Goal: Task Accomplishment & Management: Complete application form

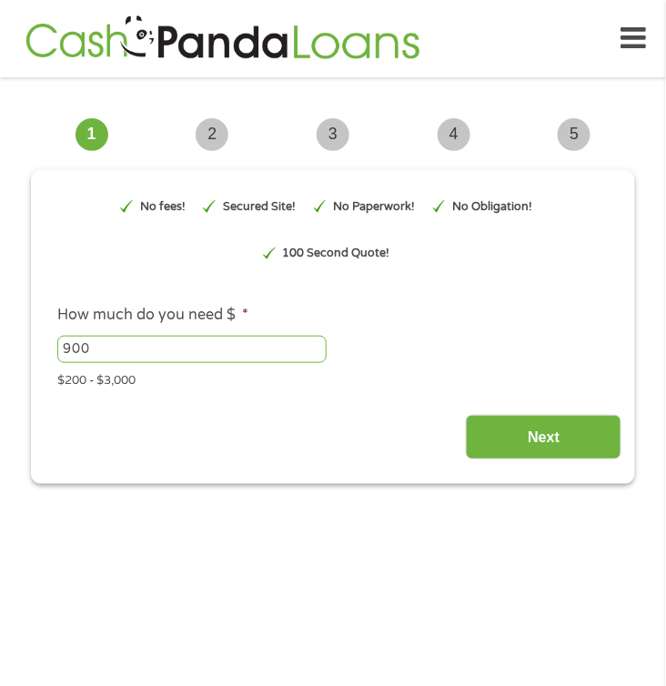
scroll to position [14, 0]
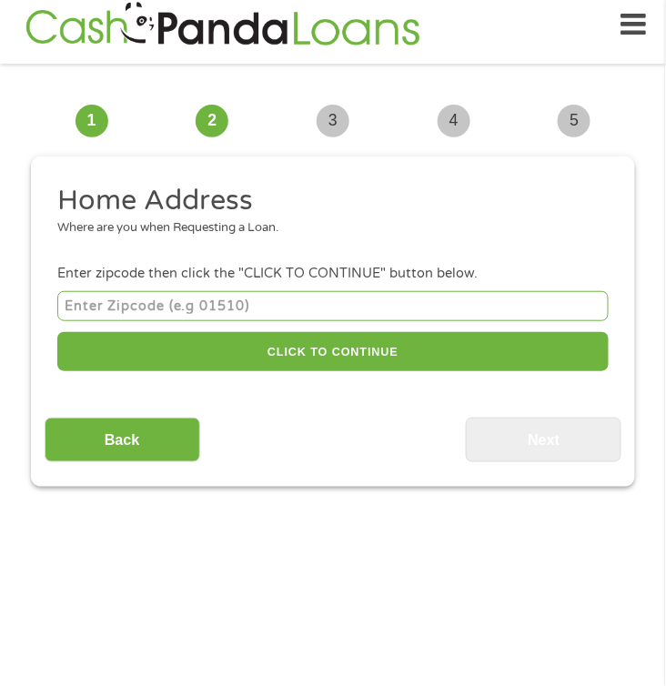
click at [177, 315] on input "number" at bounding box center [333, 306] width 552 height 30
paste input "4"
type input "4665"
drag, startPoint x: 150, startPoint y: 308, endPoint x: -15, endPoint y: 299, distance: 165.9
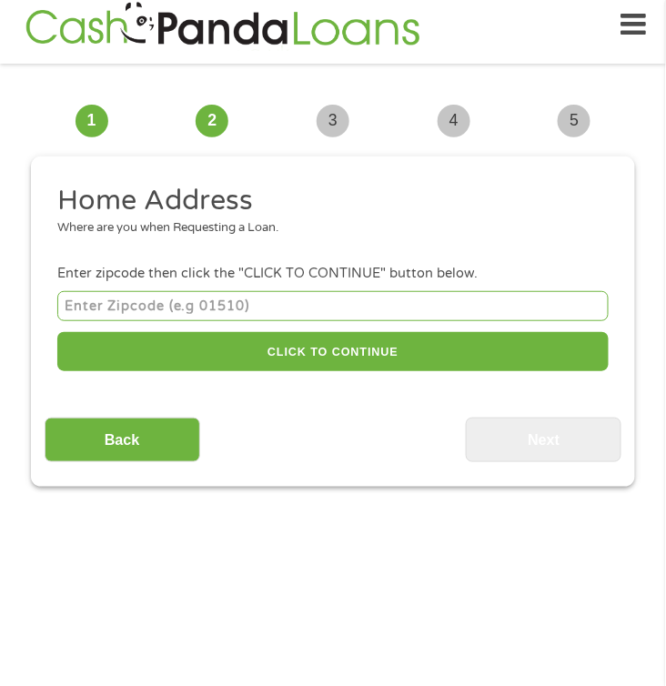
click at [188, 311] on input "number" at bounding box center [333, 306] width 552 height 30
paste input "3"
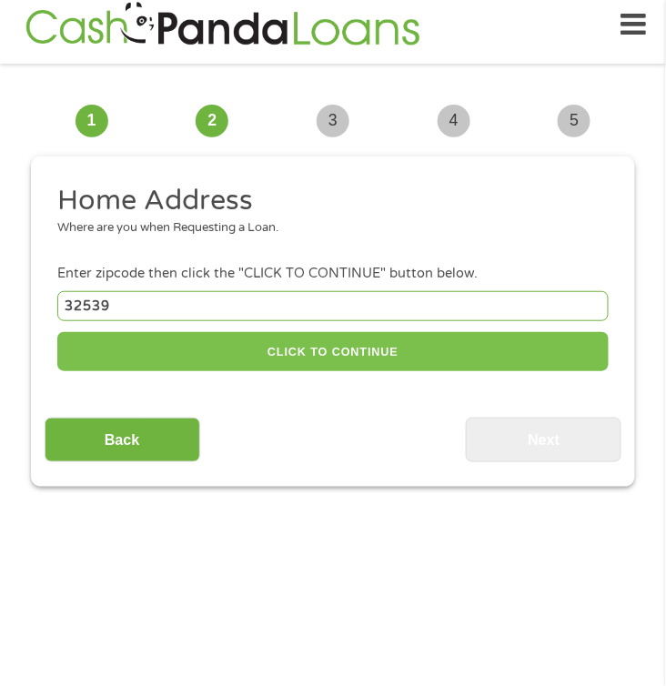
type input "32539"
click at [357, 356] on button "CLICK TO CONTINUE" at bounding box center [333, 351] width 552 height 39
type input "32539"
type input "Crestview"
select select "[US_STATE]"
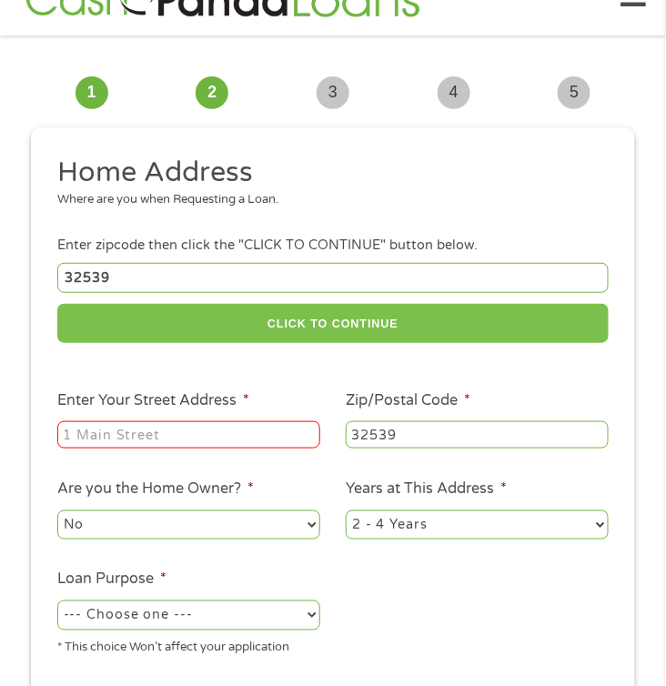
scroll to position [105, 0]
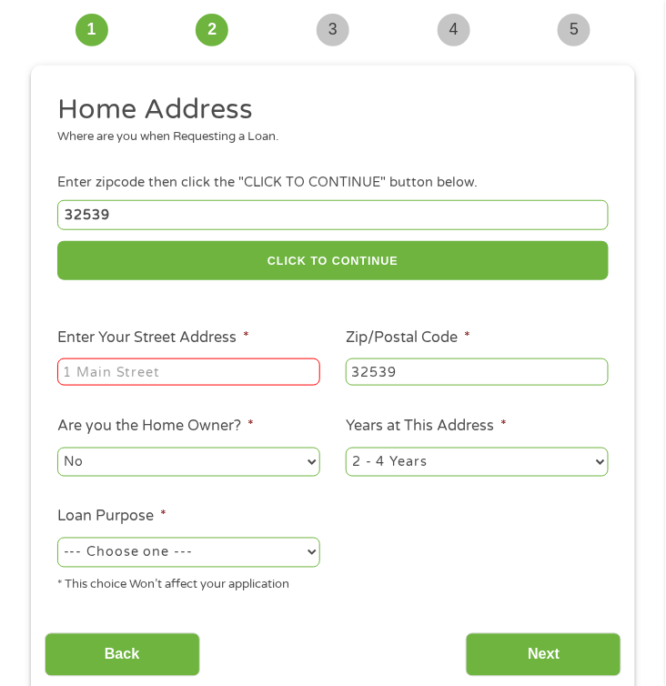
drag, startPoint x: 178, startPoint y: 390, endPoint x: 177, endPoint y: 377, distance: 12.9
click at [178, 390] on div at bounding box center [188, 373] width 263 height 34
click at [177, 376] on input "Enter Your Street Address *" at bounding box center [188, 372] width 263 height 27
drag, startPoint x: 178, startPoint y: 387, endPoint x: 90, endPoint y: 380, distance: 88.6
click at [90, 380] on input "Enter Your Street Address *" at bounding box center [188, 372] width 263 height 27
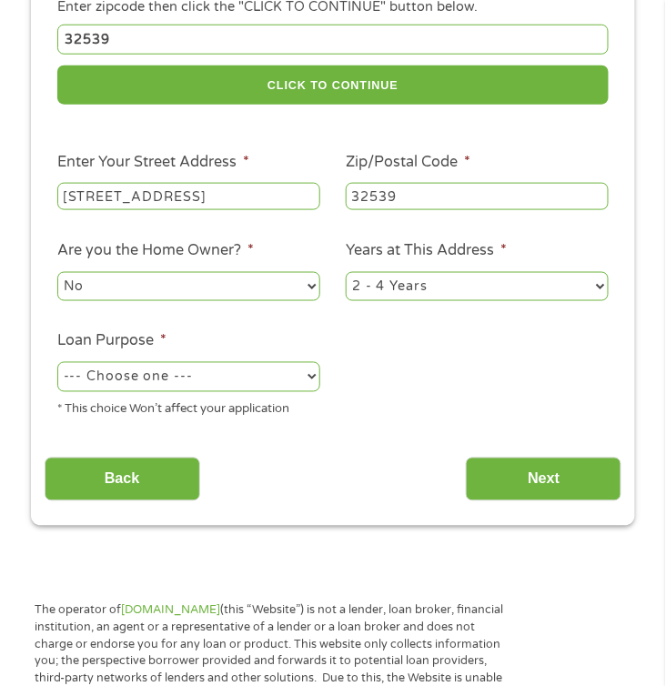
scroll to position [287, 0]
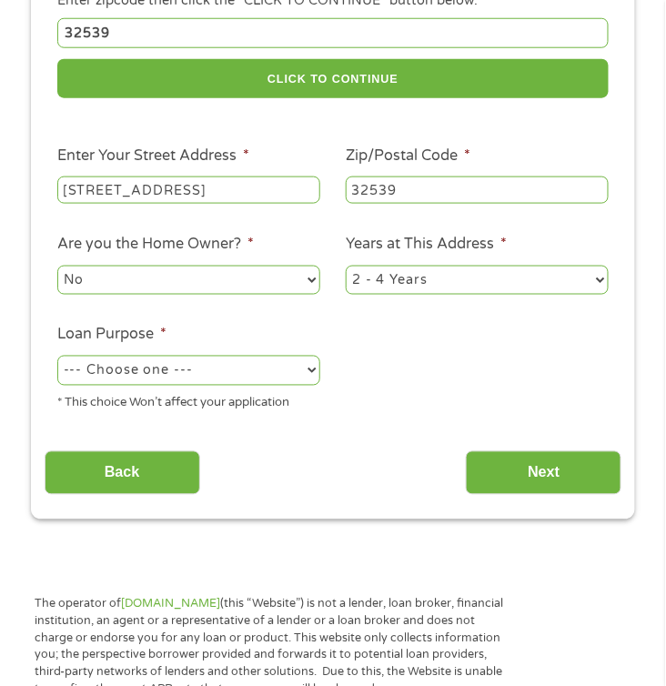
type input "4665 Meadow Lake Dr"
click at [280, 374] on select "--- Choose one --- Pay Bills Debt Consolidation Home Improvement Major Purchase…" at bounding box center [188, 370] width 263 height 29
select select "debtconsolidation"
click at [57, 360] on select "--- Choose one --- Pay Bills Debt Consolidation Home Improvement Major Purchase…" at bounding box center [188, 370] width 263 height 29
click at [431, 285] on select "1 Year or less 1 - 2 Years 2 - 4 Years Over 4 Years" at bounding box center [477, 280] width 263 height 29
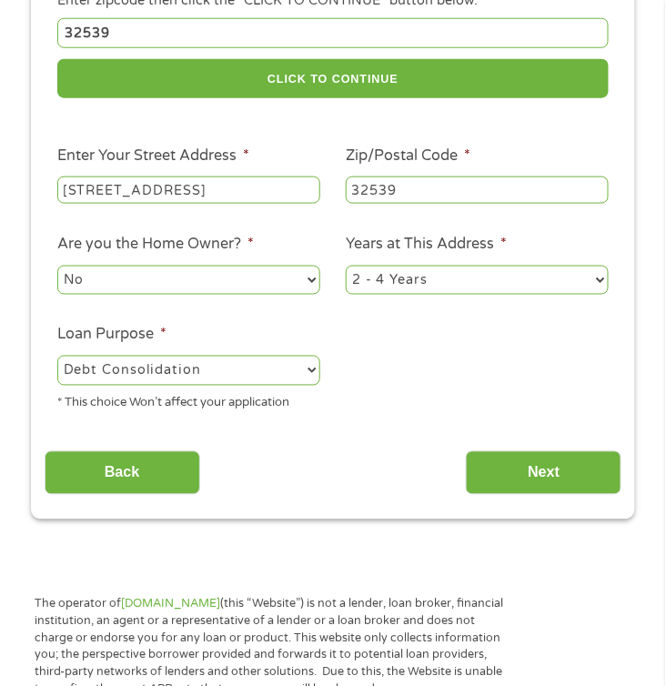
click at [346, 269] on select "1 Year or less 1 - 2 Years 2 - 4 Years Over 4 Years" at bounding box center [477, 280] width 263 height 29
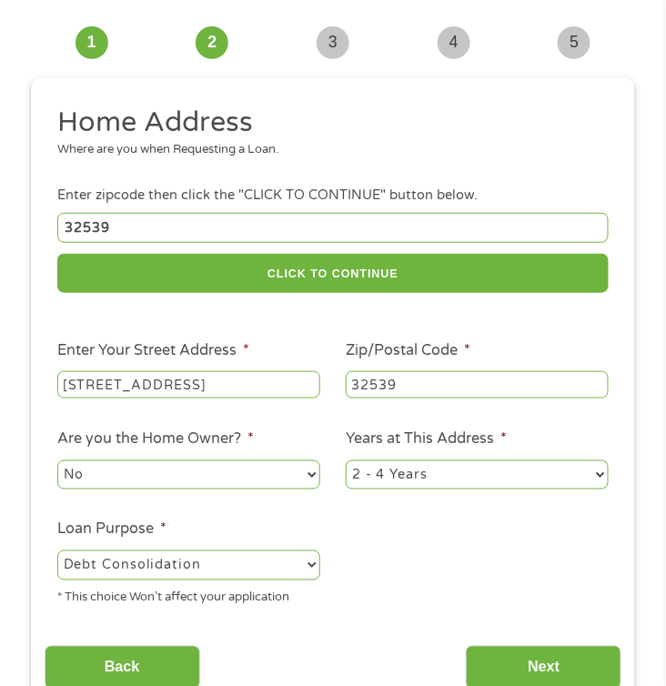
scroll to position [273, 0]
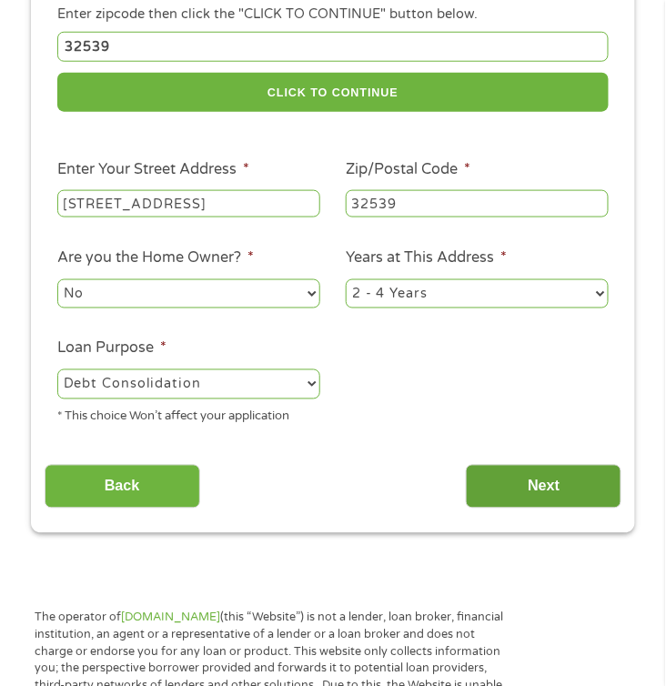
click at [531, 492] on input "Next" at bounding box center [544, 487] width 156 height 45
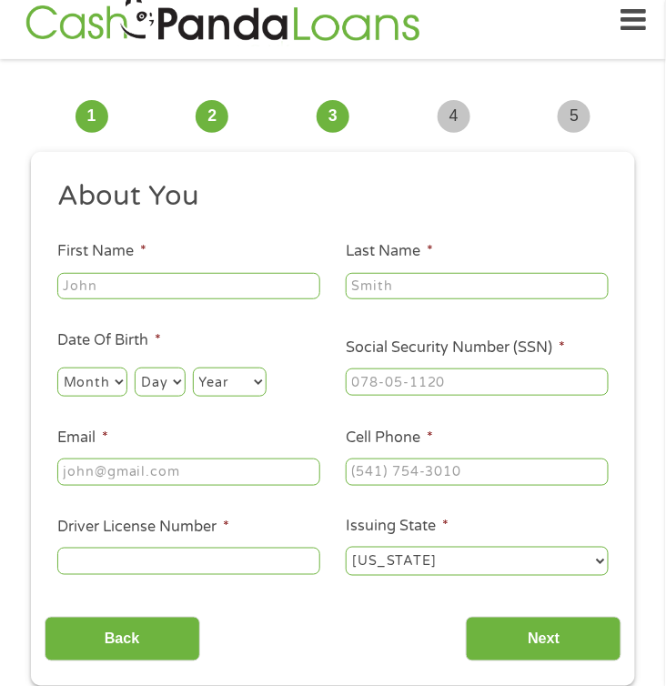
scroll to position [14, 0]
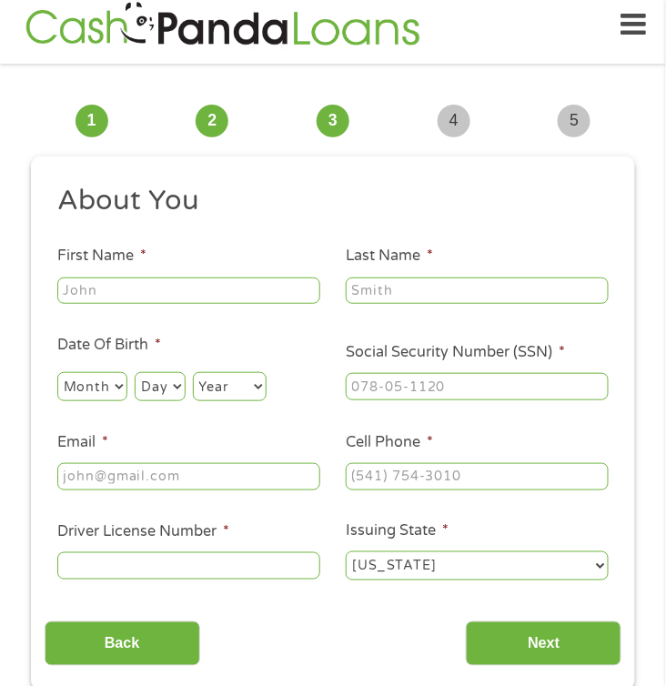
click at [215, 291] on input "First Name *" at bounding box center [188, 291] width 263 height 27
click at [175, 283] on input "First Name *" at bounding box center [188, 291] width 263 height 27
type input "Robin"
click at [532, 290] on input "Last Name *" at bounding box center [477, 291] width 263 height 27
type input "Sweat"
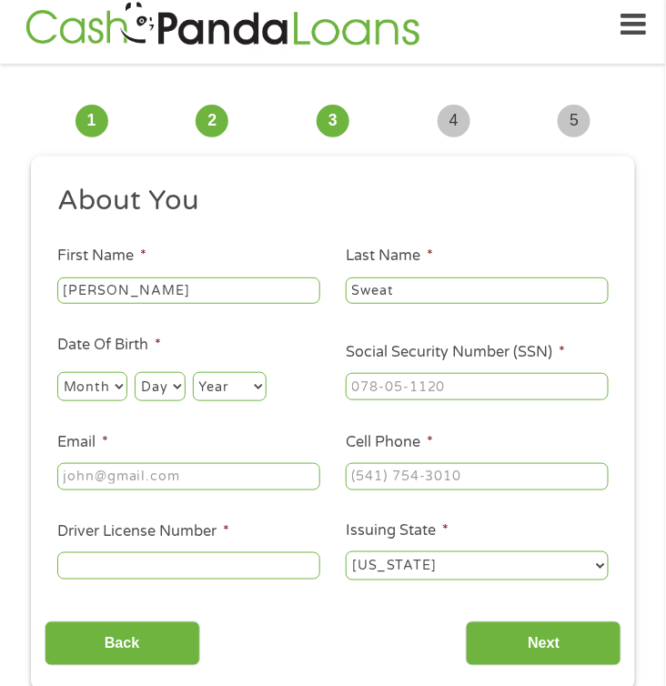
click at [112, 390] on select "Month 1 2 3 4 5 6 7 8 9 10 11 12" at bounding box center [92, 386] width 70 height 29
select select "2"
click at [57, 373] on select "Month 1 2 3 4 5 6 7 8 9 10 11 12" at bounding box center [92, 386] width 70 height 29
click at [171, 385] on select "Day 1 2 3 4 5 6 7 8 9 10 11 12 13 14 15 16 17 18 19 20 21 22 23 24 25 26 27 28 …" at bounding box center [160, 386] width 50 height 29
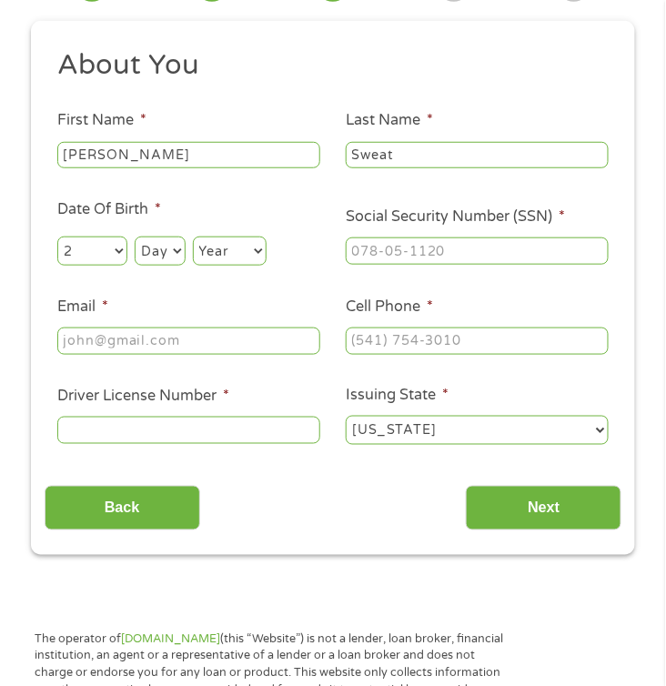
scroll to position [196, 0]
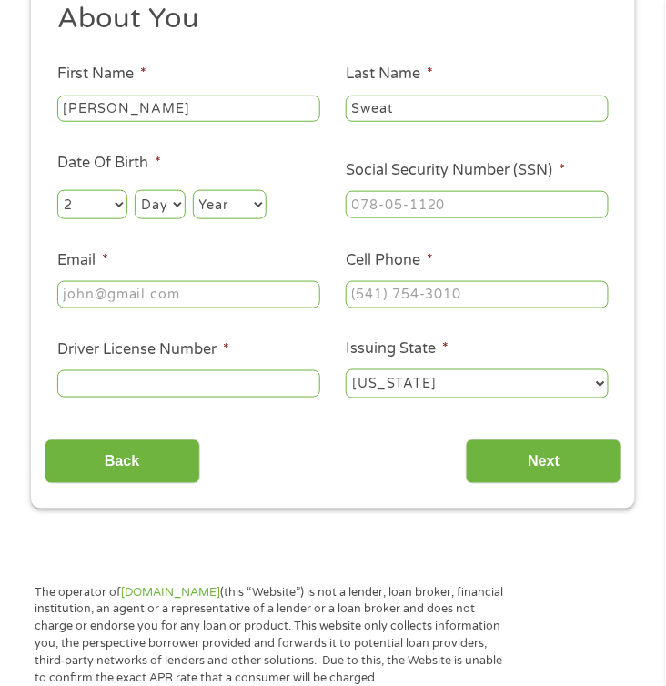
click at [157, 216] on select "Day 1 2 3 4 5 6 7 8 9 10 11 12 13 14 15 16 17 18 19 20 21 22 23 24 25 26 27 28 …" at bounding box center [160, 204] width 50 height 29
select select "12"
click at [136, 191] on select "Day 1 2 3 4 5 6 7 8 9 10 11 12 13 14 15 16 17 18 19 20 21 22 23 24 25 26 27 28 …" at bounding box center [160, 204] width 50 height 29
click at [244, 210] on select "Year 2007 2006 2005 2004 2003 2002 2001 2000 1999 1998 1997 1996 1995 1994 1993…" at bounding box center [230, 204] width 74 height 29
select select "1980"
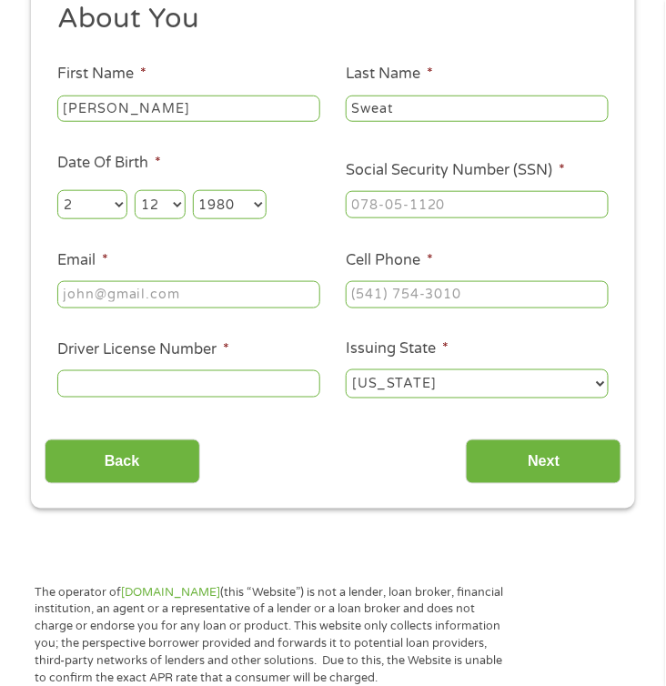
click at [194, 191] on select "Year 2007 2006 2005 2004 2003 2002 2001 2000 1999 1998 1997 1996 1995 1994 1993…" at bounding box center [230, 204] width 74 height 29
type input "___-__-____"
click at [432, 202] on input "___-__-____" at bounding box center [477, 204] width 263 height 27
click at [417, 228] on ul "About You This field is hidden when viewing the form Title * --- Choose one ---…" at bounding box center [334, 208] width 578 height 414
click at [428, 212] on input "___-__-____" at bounding box center [477, 204] width 263 height 27
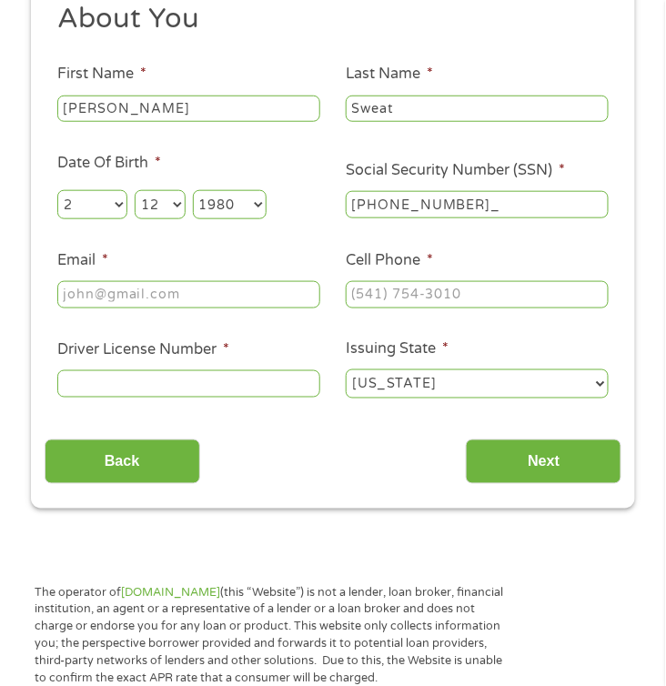
type input "610-66-2032"
click at [222, 289] on input "Email *" at bounding box center [188, 294] width 263 height 27
type input "robsweat@aol.com"
click at [402, 309] on input "(___) ___-____" at bounding box center [477, 294] width 263 height 27
type input "(850) 941-0003"
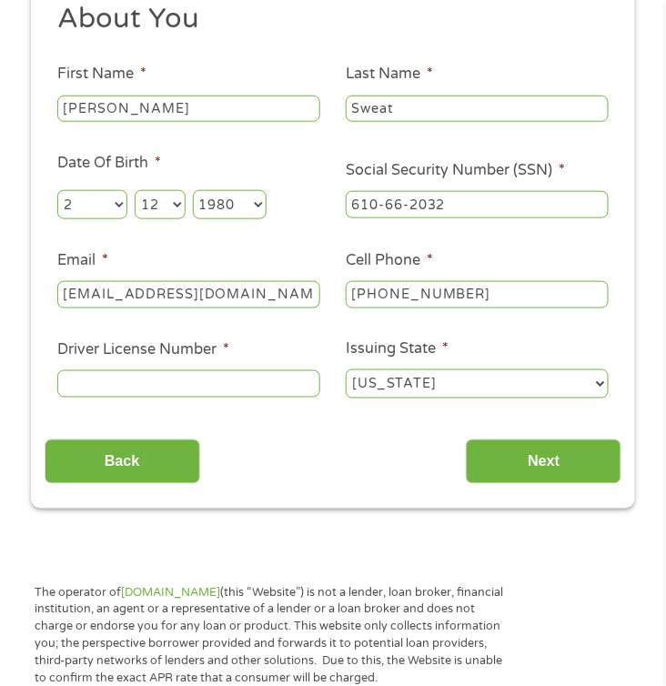
click at [107, 380] on input "Driver License Number *" at bounding box center [188, 383] width 263 height 27
click at [209, 389] on input "Driver License Number *" at bounding box center [188, 383] width 263 height 27
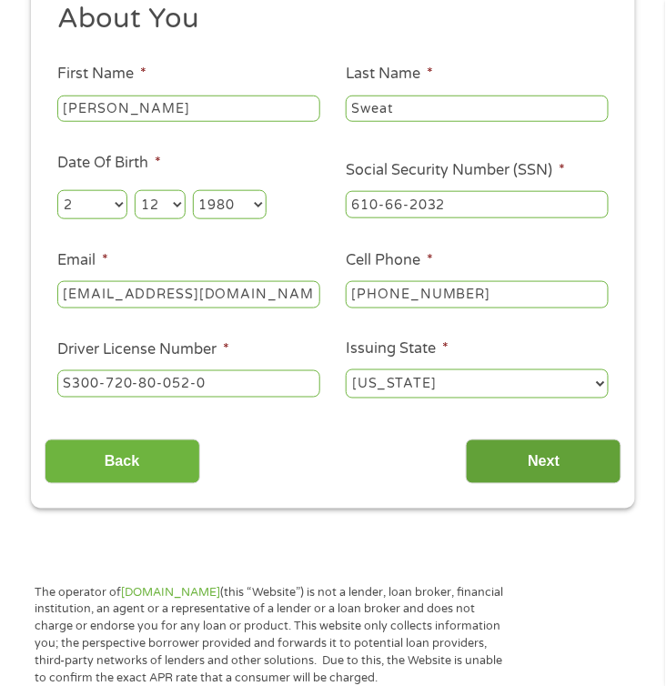
type input "S300-720-80-052-0"
click at [507, 459] on input "Next" at bounding box center [544, 462] width 156 height 45
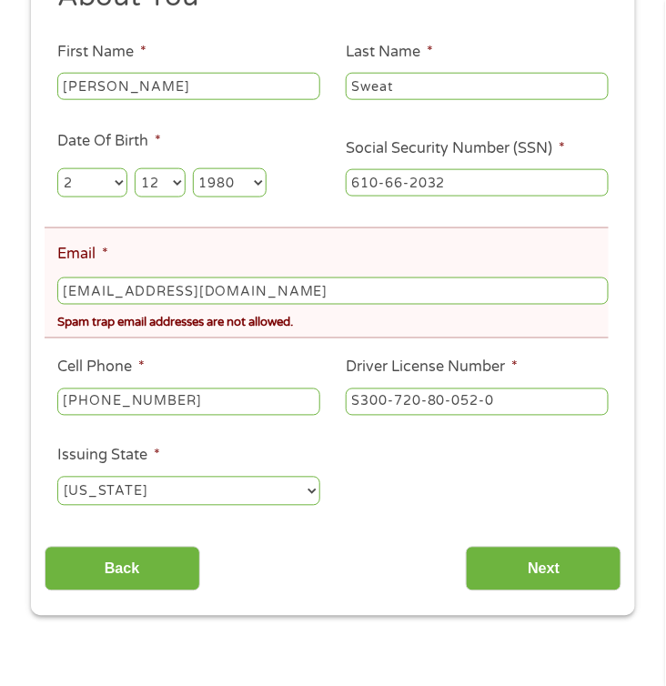
scroll to position [287, 0]
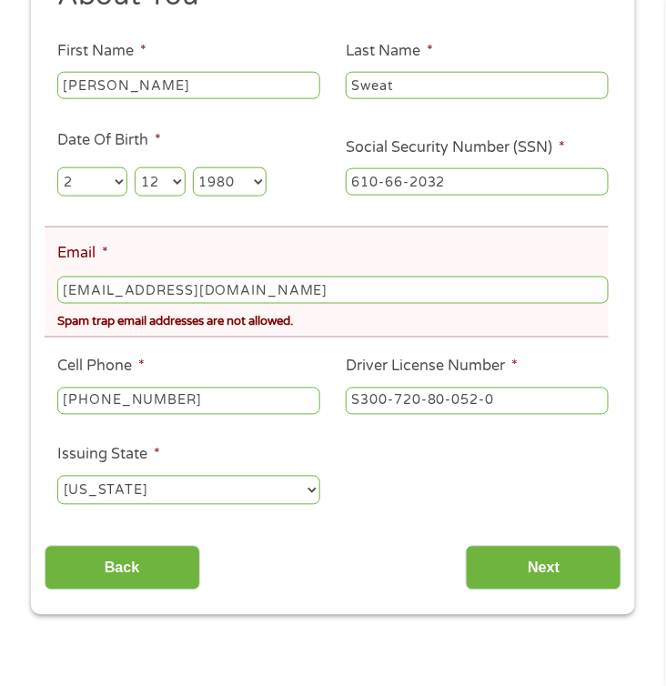
click at [286, 298] on input "robsweat@aol.com" at bounding box center [333, 290] width 552 height 27
click at [60, 296] on input "robsweat@aol.co" at bounding box center [333, 290] width 552 height 27
type input "robsweat@aol.co"
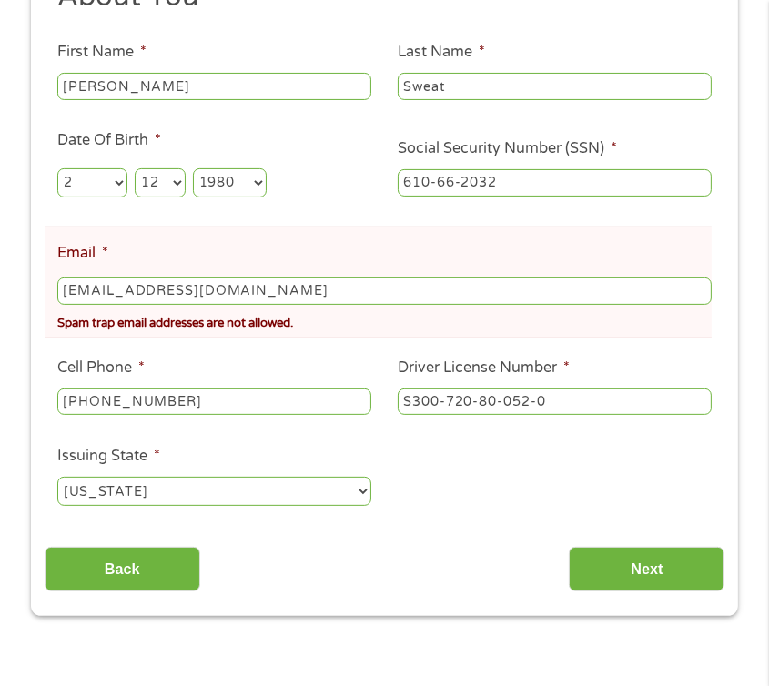
scroll to position [313, 0]
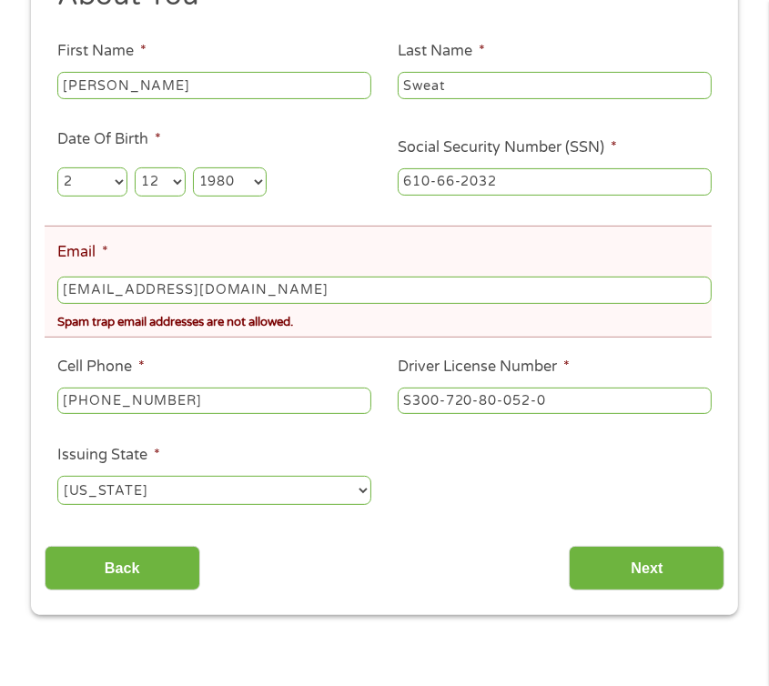
click at [137, 294] on input "robsweat@aol.co" at bounding box center [384, 290] width 654 height 27
drag, startPoint x: 211, startPoint y: 303, endPoint x: -15, endPoint y: 301, distance: 226.7
click at [448, 488] on ul "About You This field is hidden when viewing the form Title * --- Choose one ---…" at bounding box center [385, 250] width 681 height 544
click at [641, 570] on input "Next" at bounding box center [647, 568] width 156 height 45
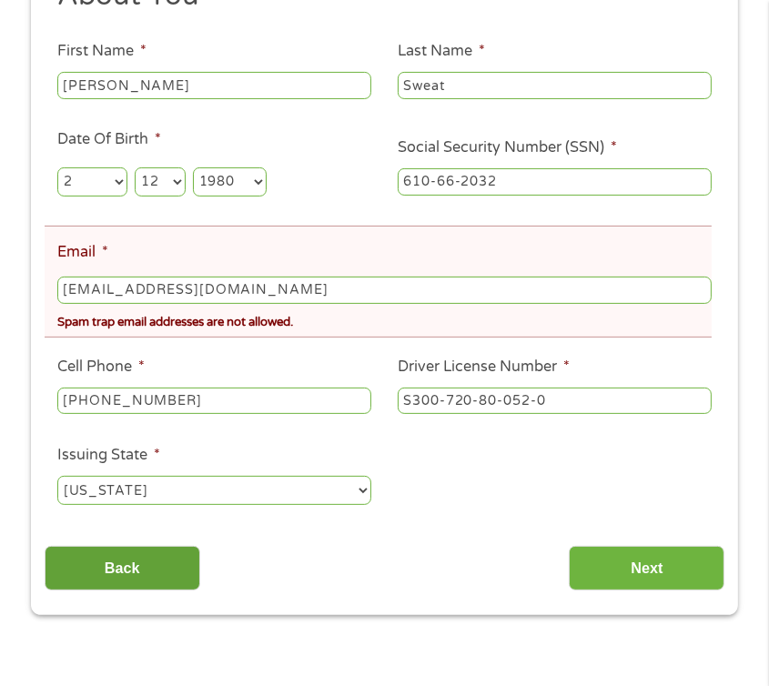
click at [147, 562] on input "Back" at bounding box center [123, 568] width 156 height 45
click at [297, 304] on input "robinhall120@aol.com" at bounding box center [384, 290] width 654 height 27
type input "robinhall120@aol.cm"
click at [246, 181] on select "Year 2007 2006 2005 2004 2003 2002 2001 2000 1999 1998 1997 1996 1995 1994 1993…" at bounding box center [230, 181] width 74 height 29
click at [194, 169] on select "Year 2007 2006 2005 2004 2003 2002 2001 2000 1999 1998 1997 1996 1995 1994 1993…" at bounding box center [230, 181] width 74 height 29
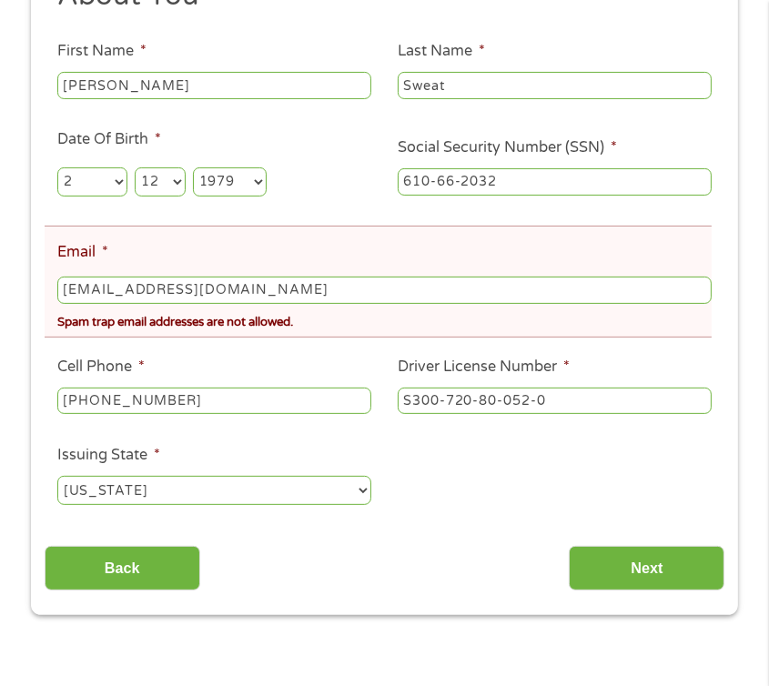
click at [239, 184] on select "Year 2007 2006 2005 2004 2003 2002 2001 2000 1999 1998 1997 1996 1995 1994 1993…" at bounding box center [230, 181] width 74 height 29
select select "1980"
click at [194, 169] on select "Year 2007 2006 2005 2004 2003 2002 2001 2000 1999 1998 1997 1996 1995 1994 1993…" at bounding box center [230, 181] width 74 height 29
click at [248, 296] on input "robinhall120@aol.cm" at bounding box center [384, 290] width 654 height 27
type input "robinhall120@aol.com"
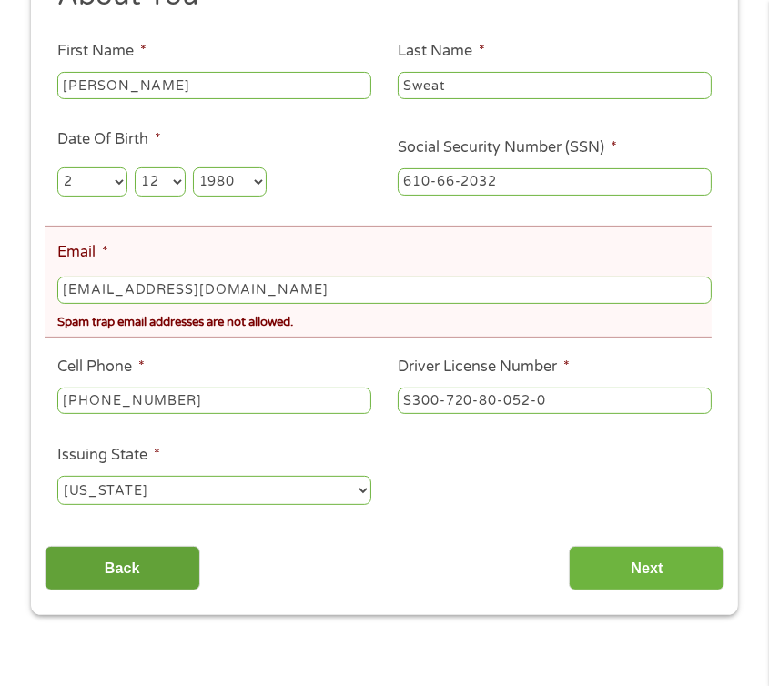
click at [124, 573] on input "Back" at bounding box center [123, 568] width 156 height 45
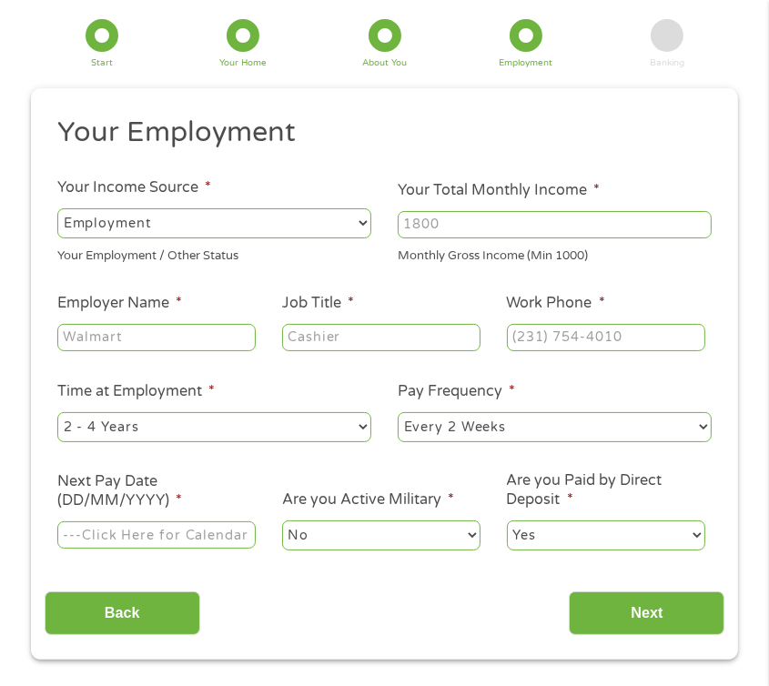
scroll to position [205, 0]
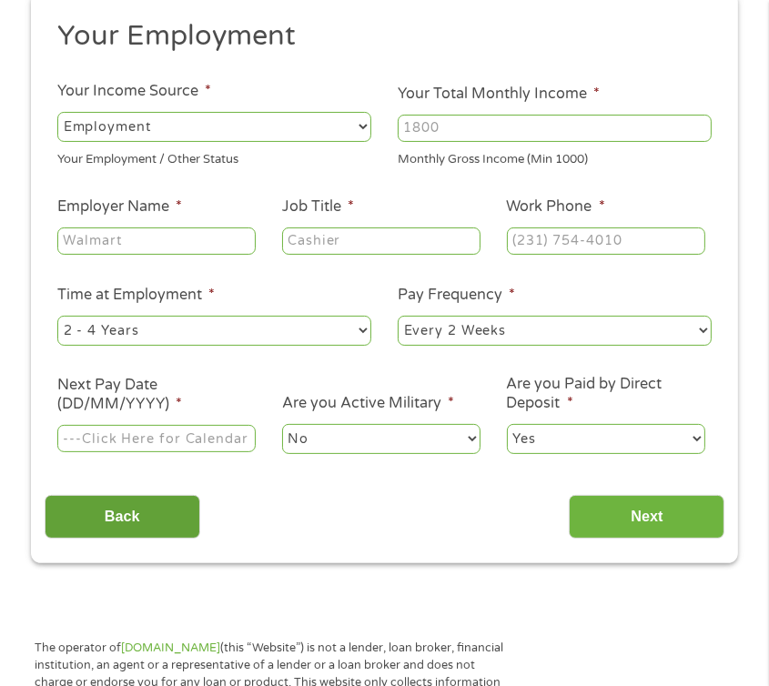
click at [121, 526] on input "Back" at bounding box center [123, 517] width 156 height 45
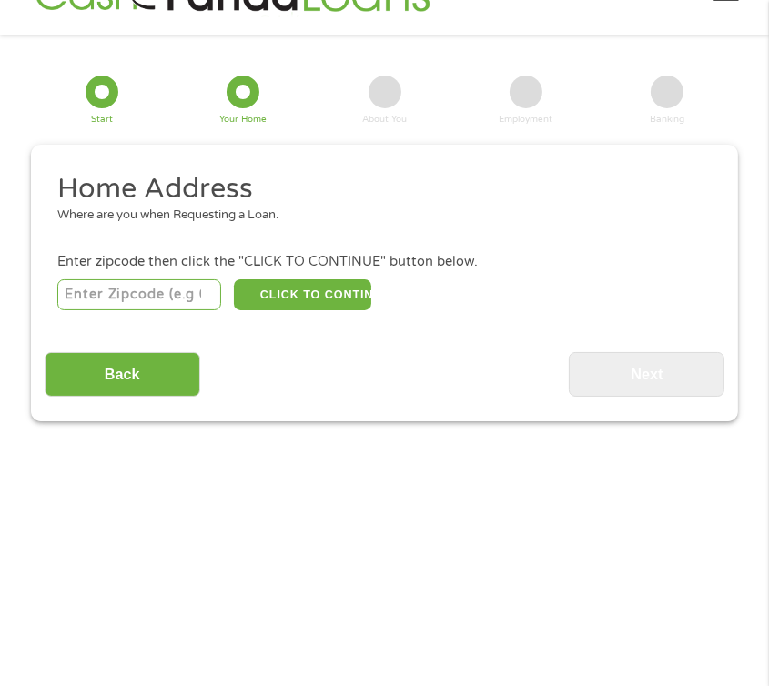
scroll to position [23, 0]
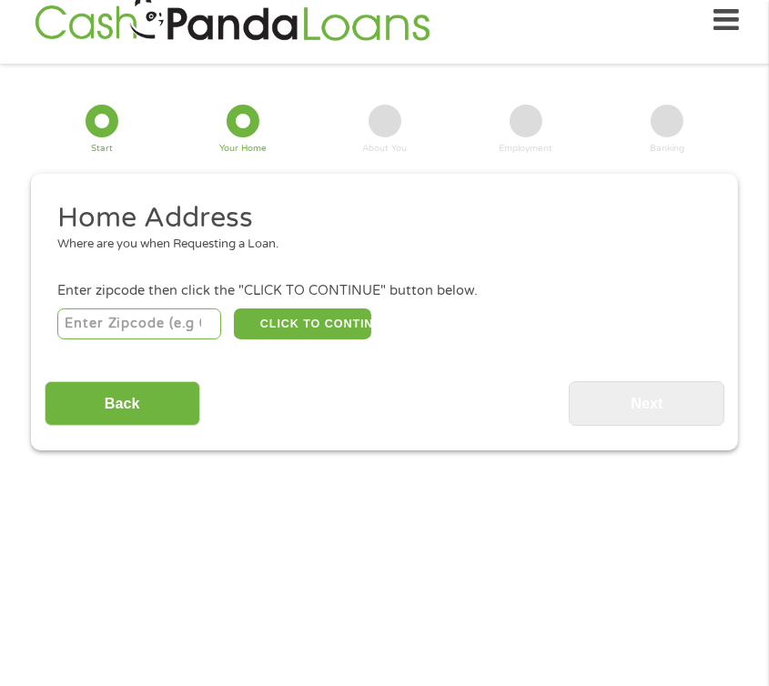
click at [160, 335] on input "number" at bounding box center [139, 324] width 164 height 31
click at [168, 315] on input "number" at bounding box center [139, 324] width 164 height 31
type input "32539"
click at [319, 321] on button "CLICK TO CONTINUE" at bounding box center [302, 324] width 137 height 31
type input "32539"
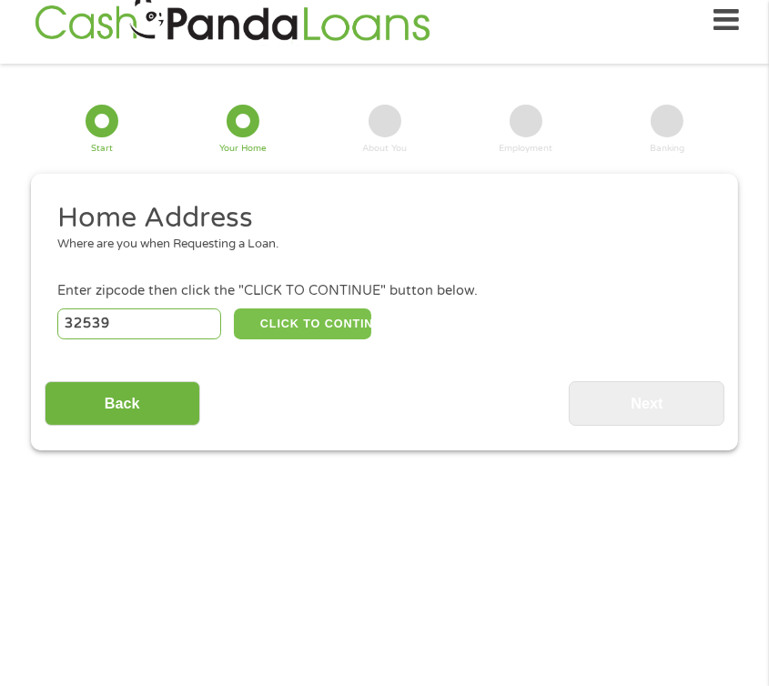
type input "Crestview"
select select "[US_STATE]"
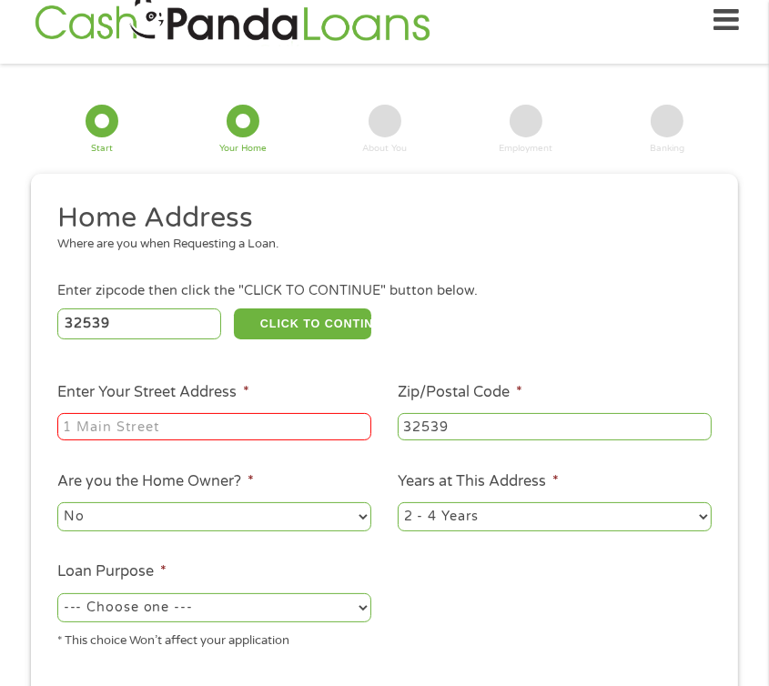
click at [239, 411] on div at bounding box center [214, 428] width 314 height 34
click at [240, 419] on input "Enter Your Street Address *" at bounding box center [214, 426] width 314 height 27
click at [155, 441] on input "Enter Your Street Address *" at bounding box center [214, 426] width 314 height 27
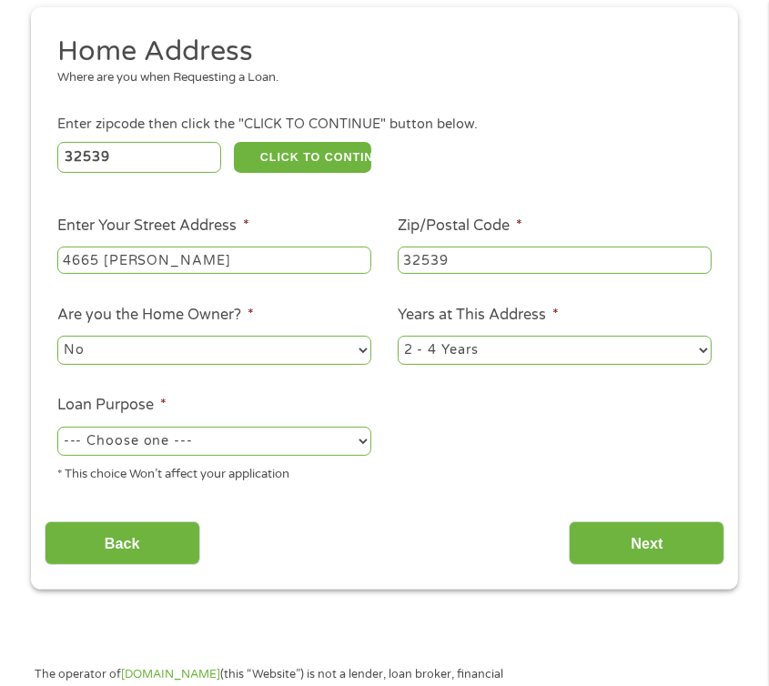
scroll to position [205, 0]
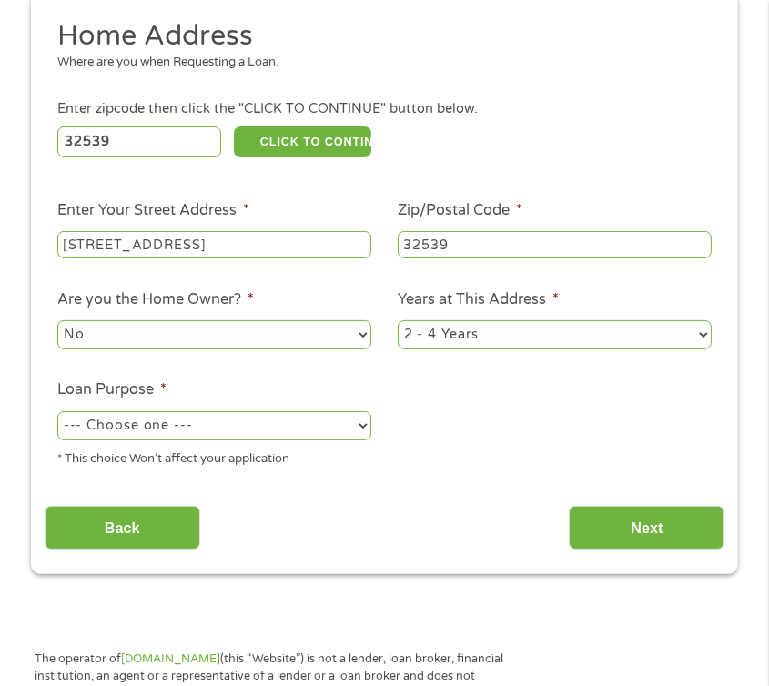
type input "4665 Meadow Lake"
click at [336, 430] on select "--- Choose one --- Pay Bills Debt Consolidation Home Improvement Major Purchase…" at bounding box center [214, 425] width 314 height 29
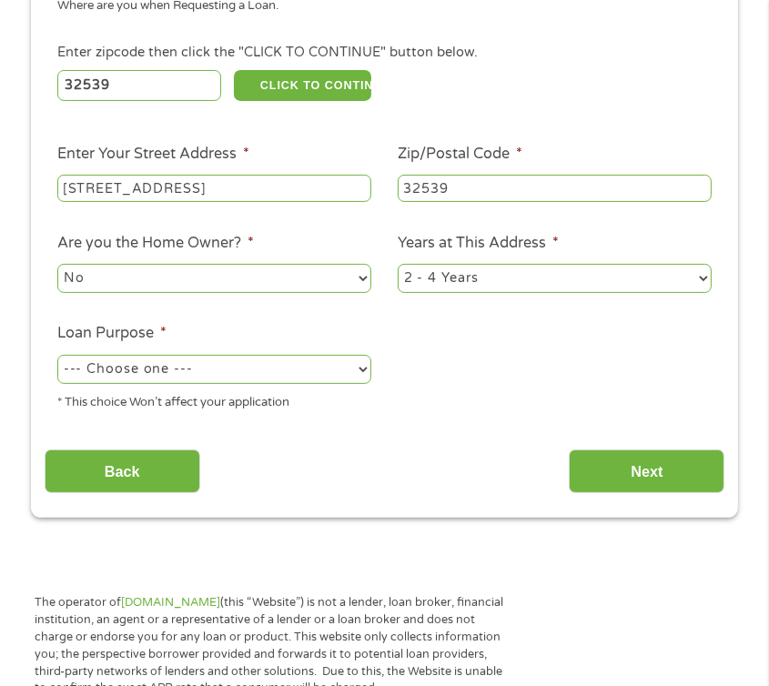
scroll to position [259, 0]
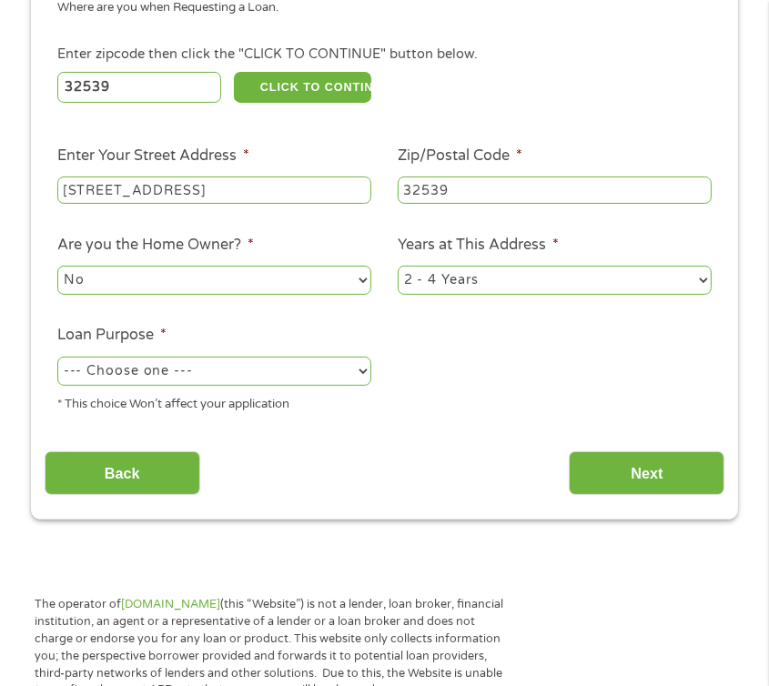
click at [192, 380] on select "--- Choose one --- Pay Bills Debt Consolidation Home Improvement Major Purchase…" at bounding box center [214, 371] width 314 height 29
click at [57, 358] on select "--- Choose one --- Pay Bills Debt Consolidation Home Improvement Major Purchase…" at bounding box center [214, 371] width 314 height 29
click at [167, 383] on select "--- Choose one --- Pay Bills Debt Consolidation Home Improvement Major Purchase…" at bounding box center [214, 371] width 314 height 29
select select "shorttermcash"
click at [57, 358] on select "--- Choose one --- Pay Bills Debt Consolidation Home Improvement Major Purchase…" at bounding box center [214, 371] width 314 height 29
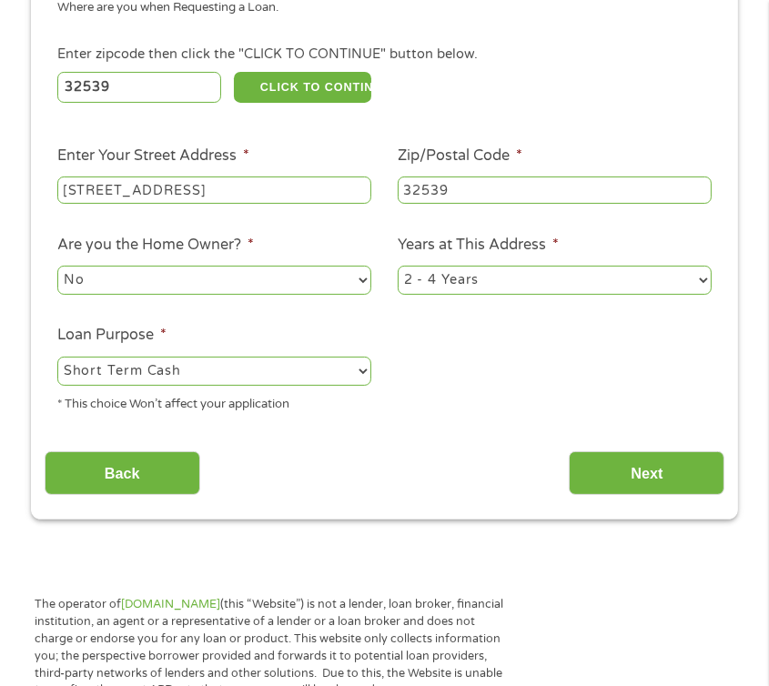
click at [249, 194] on input "4665 Meadow Lake" at bounding box center [214, 190] width 314 height 27
type input "4665 Meadow Lake Dr"
click at [659, 471] on input "Next" at bounding box center [647, 473] width 156 height 45
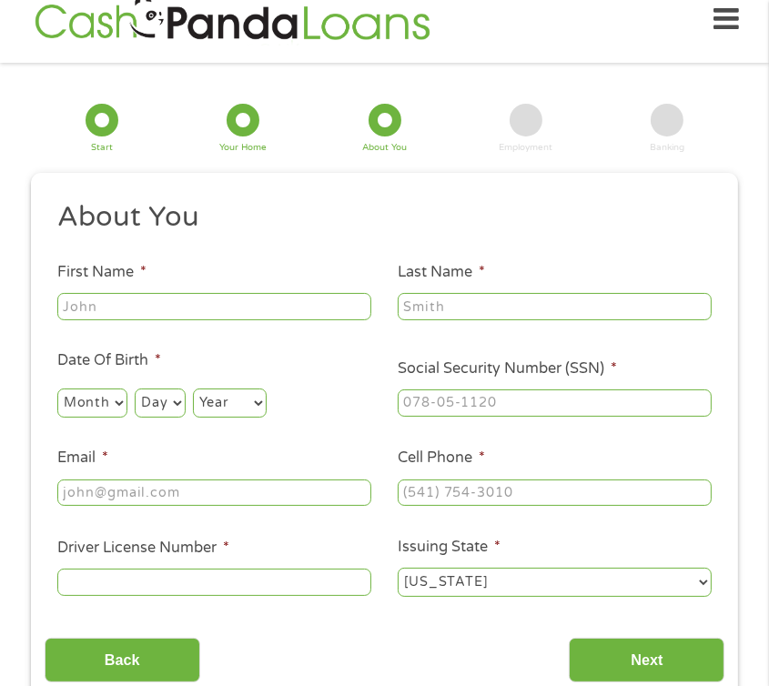
scroll to position [23, 0]
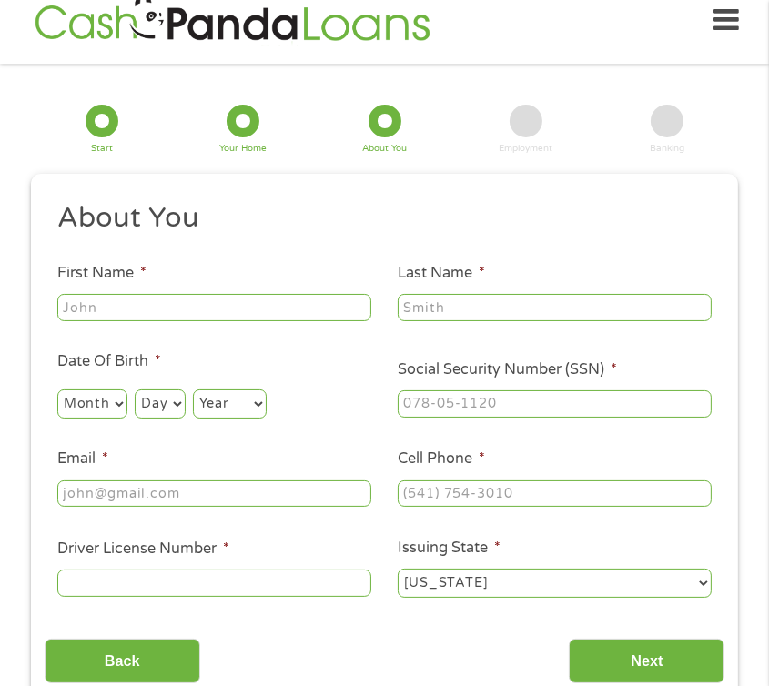
click at [124, 301] on input "First Name *" at bounding box center [214, 307] width 314 height 27
click at [212, 314] on input "First Name *" at bounding box center [214, 307] width 314 height 27
type input "Robin"
drag, startPoint x: 456, startPoint y: 326, endPoint x: 456, endPoint y: 308, distance: 18.2
click at [456, 325] on ul "About You This field is hidden when viewing the form Title * --- Choose one ---…" at bounding box center [385, 407] width 681 height 414
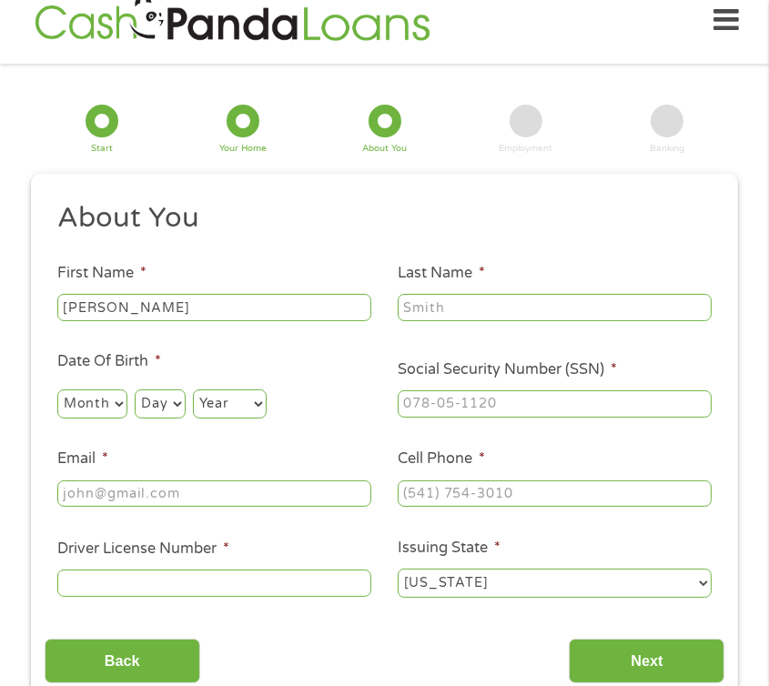
click at [459, 306] on input "Last Name *" at bounding box center [555, 307] width 314 height 27
type input "Sweat"
click at [74, 410] on select "Month 1 2 3 4 5 6 7 8 9 10 11 12" at bounding box center [92, 404] width 70 height 29
select select "2"
click at [57, 390] on select "Month 1 2 3 4 5 6 7 8 9 10 11 12" at bounding box center [92, 404] width 70 height 29
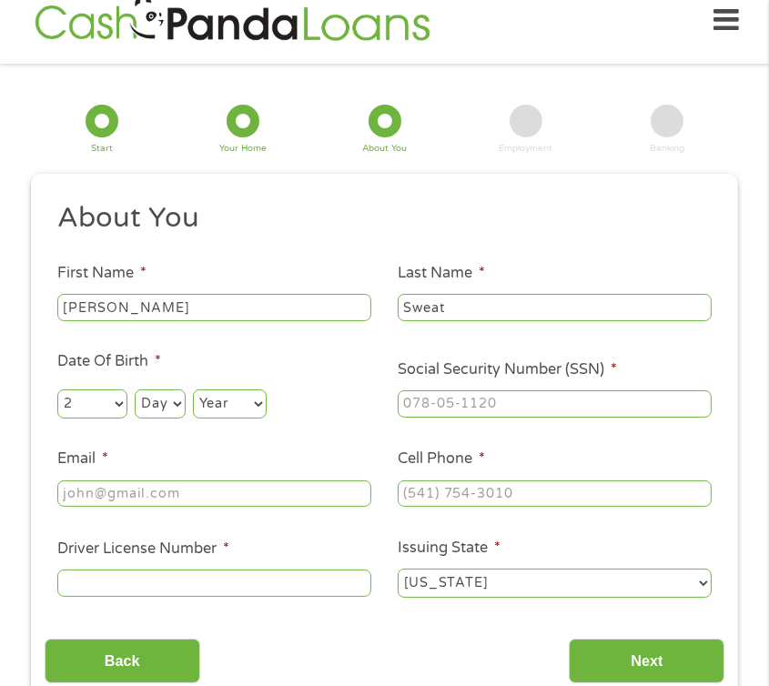
click at [150, 394] on select "Day 1 2 3 4 5 6 7 8 9 10 11 12 13 14 15 16 17 18 19 20 21 22 23 24 25 26 27 28 …" at bounding box center [160, 404] width 50 height 29
select select "12"
click at [136, 390] on select "Day 1 2 3 4 5 6 7 8 9 10 11 12 13 14 15 16 17 18 19 20 21 22 23 24 25 26 27 28 …" at bounding box center [160, 404] width 50 height 29
click at [238, 401] on select "Year 2007 2006 2005 2004 2003 2002 2001 2000 1999 1998 1997 1996 1995 1994 1993…" at bounding box center [230, 404] width 74 height 29
select select "1980"
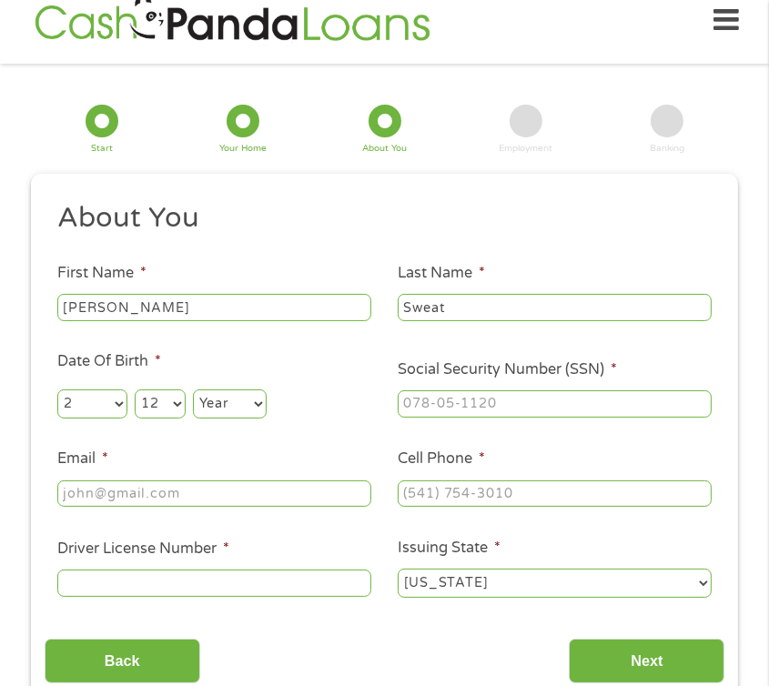
click at [194, 390] on select "Year 2007 2006 2005 2004 2003 2002 2001 2000 1999 1998 1997 1996 1995 1994 1993…" at bounding box center [230, 404] width 74 height 29
type input "___-__-____"
click at [457, 401] on input "___-__-____" at bounding box center [555, 403] width 314 height 27
click at [498, 396] on input "___-__-____" at bounding box center [555, 403] width 314 height 27
type input "610-66-2032"
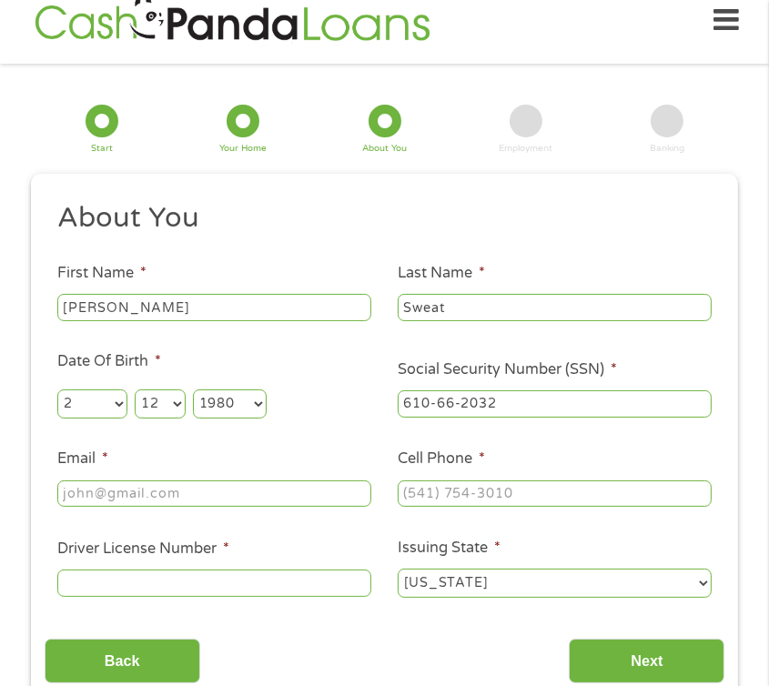
click at [185, 497] on input "Email *" at bounding box center [214, 494] width 314 height 27
type input "robinhall120@aol.com"
click at [517, 487] on input "(___) ___-____" at bounding box center [555, 494] width 314 height 27
type input "(850) 941-0003"
click at [218, 596] on input "Driver License Number *" at bounding box center [214, 583] width 314 height 27
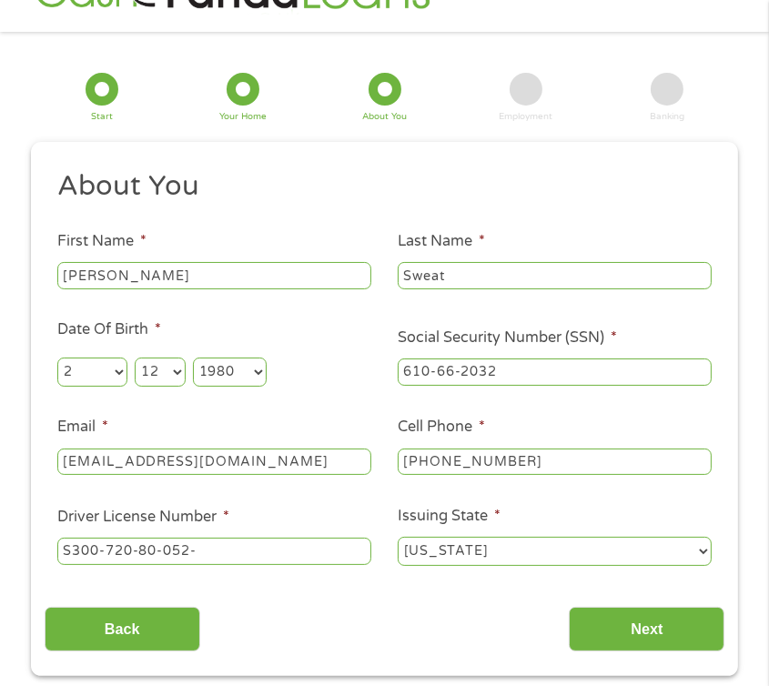
scroll to position [205, 0]
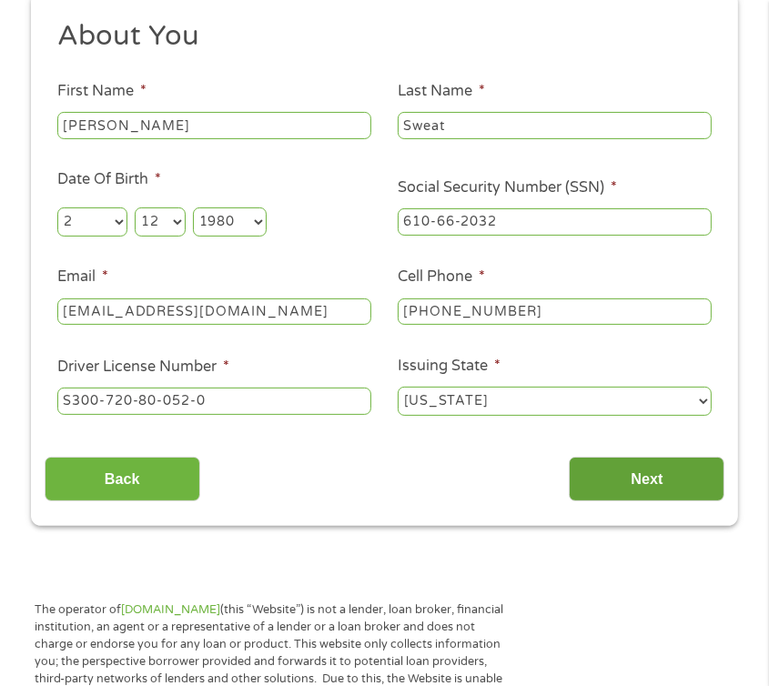
type input "S300-720-80-052-0"
click at [641, 475] on input "Next" at bounding box center [647, 479] width 156 height 45
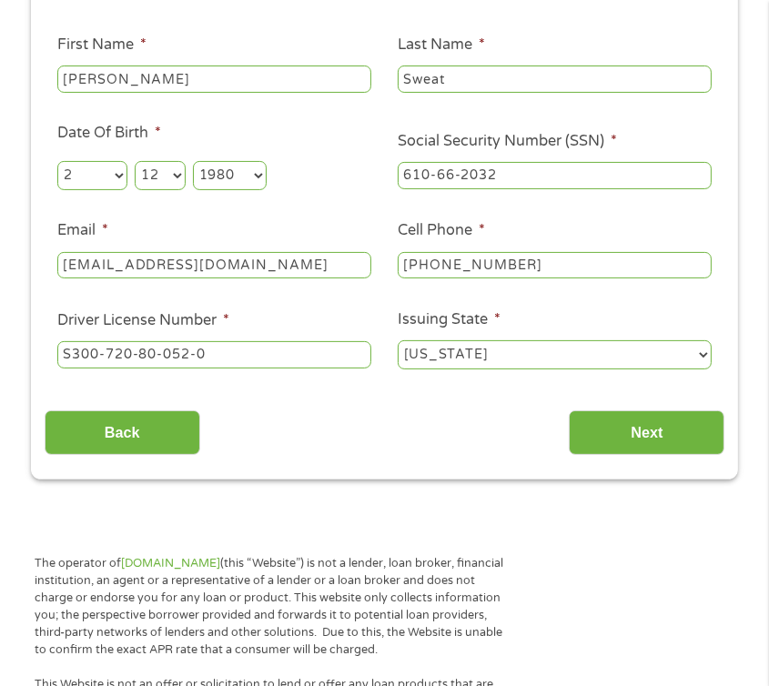
scroll to position [273, 0]
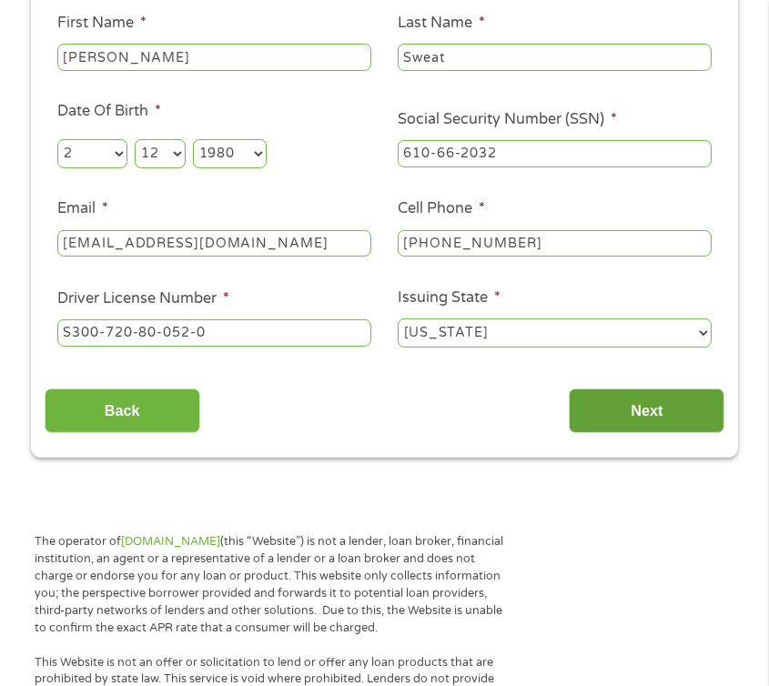
click at [627, 411] on input "Next" at bounding box center [647, 411] width 156 height 45
click at [633, 410] on input "Next" at bounding box center [647, 411] width 156 height 45
click at [627, 406] on input "Next" at bounding box center [647, 411] width 156 height 45
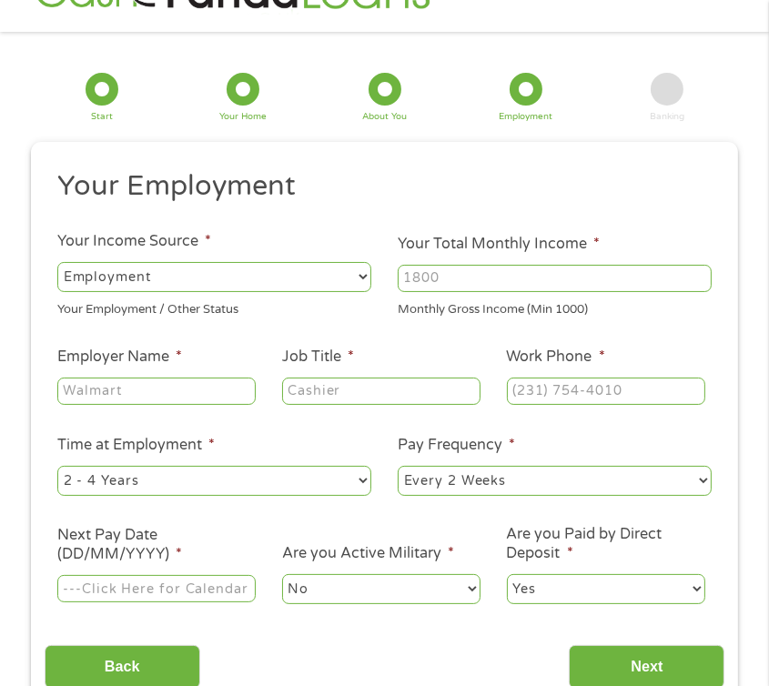
scroll to position [23, 0]
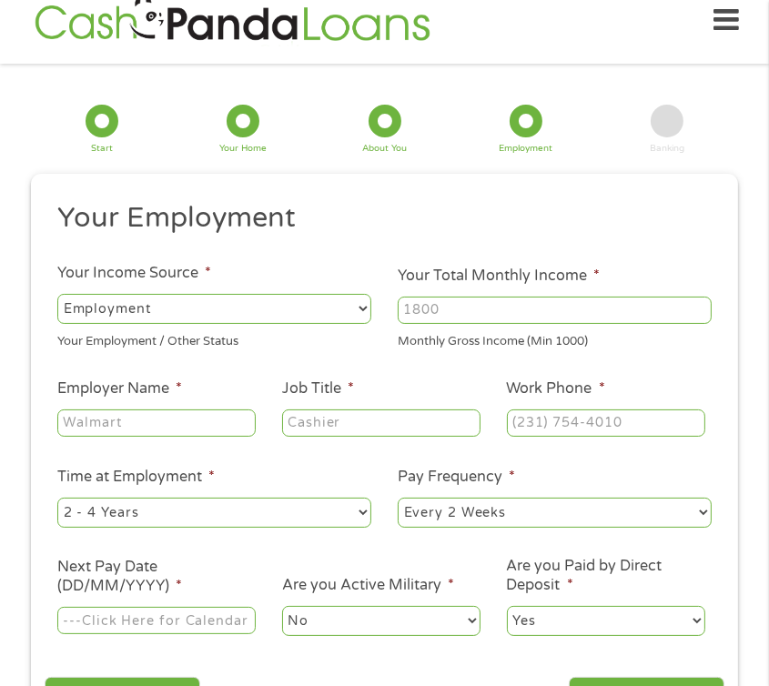
click at [482, 307] on input "Your Total Monthly Income *" at bounding box center [555, 310] width 314 height 27
type input "5250"
click at [167, 424] on input "Employer Name *" at bounding box center [156, 423] width 198 height 27
click at [185, 429] on input "Employer Name *" at bounding box center [156, 423] width 198 height 27
type input "Aza Health Dental"
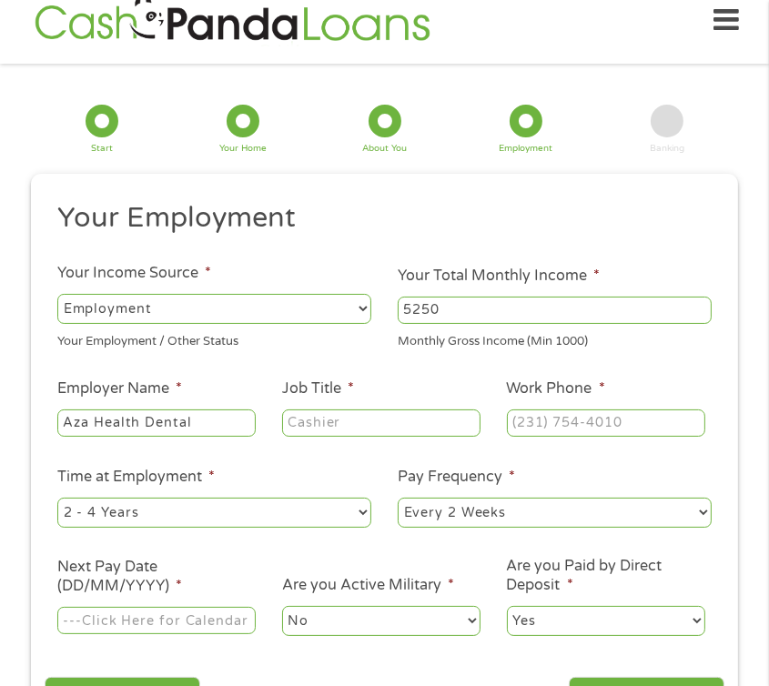
click at [379, 431] on input "Job Title *" at bounding box center [381, 423] width 198 height 27
type input "HR Officer"
click at [563, 421] on input "(___) ___-____" at bounding box center [606, 423] width 198 height 27
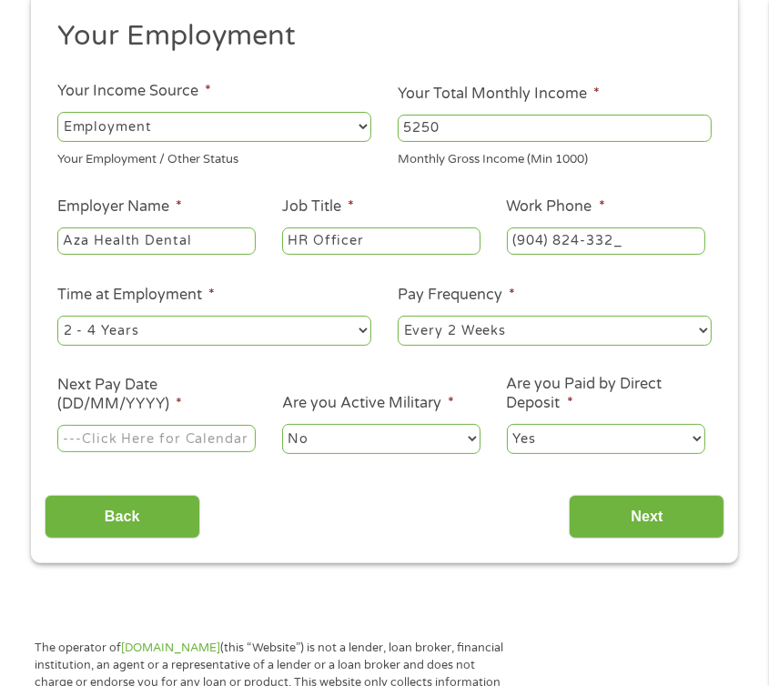
type input "(904) 824-3322"
click at [188, 439] on input "Next Pay Date (DD/MM/YYYY) *" at bounding box center [156, 438] width 198 height 27
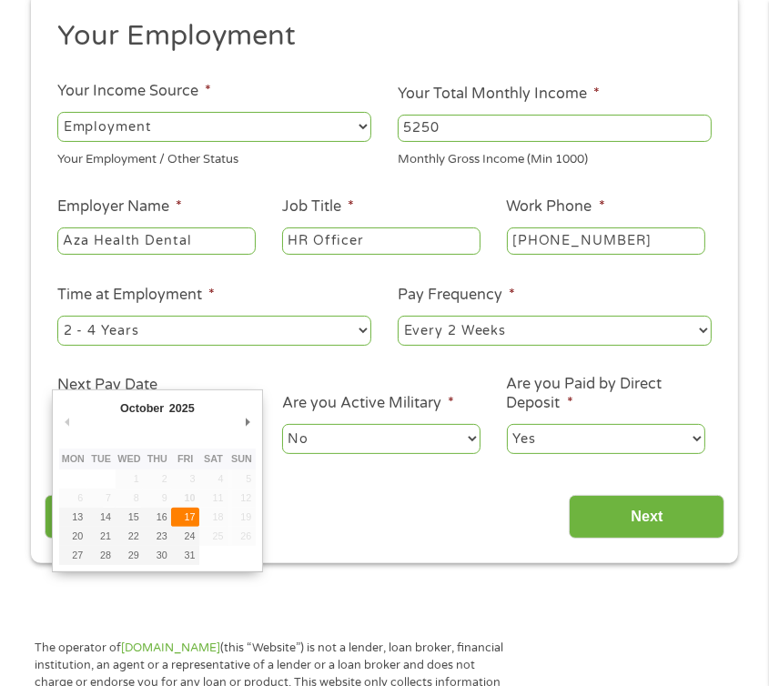
type input "17/10/2025"
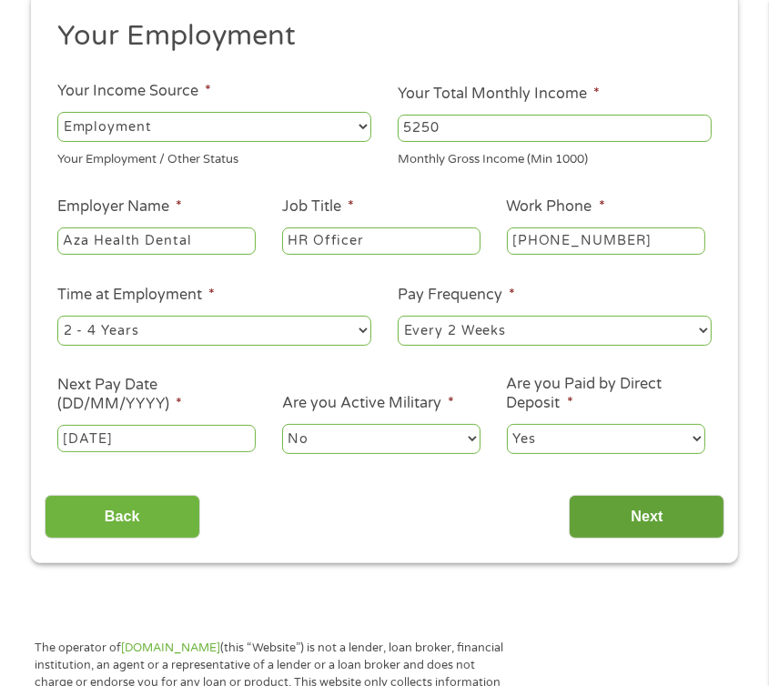
click at [653, 531] on input "Next" at bounding box center [647, 517] width 156 height 45
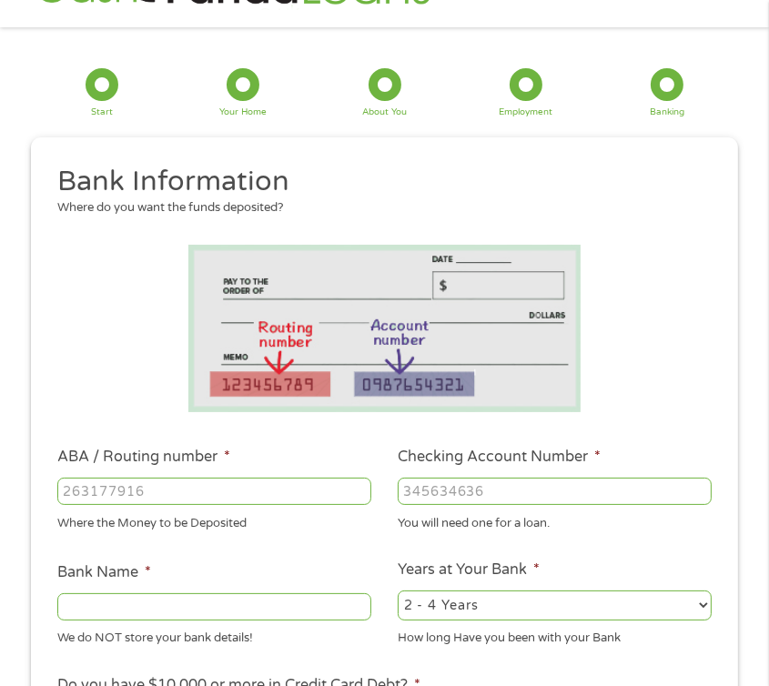
scroll to position [296, 0]
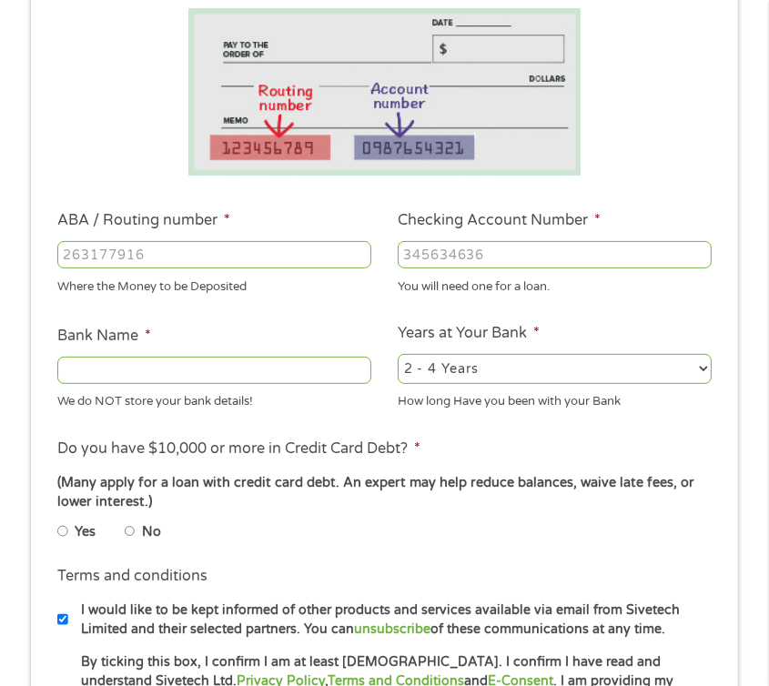
click at [201, 245] on input "ABA / Routing number *" at bounding box center [214, 254] width 314 height 27
click at [165, 263] on input "ABA / Routing number *" at bounding box center [214, 254] width 314 height 27
type input "124000025"
type input "WELLS FARGO BANK NA"
click at [482, 250] on input "Checking Account Number *" at bounding box center [555, 254] width 314 height 27
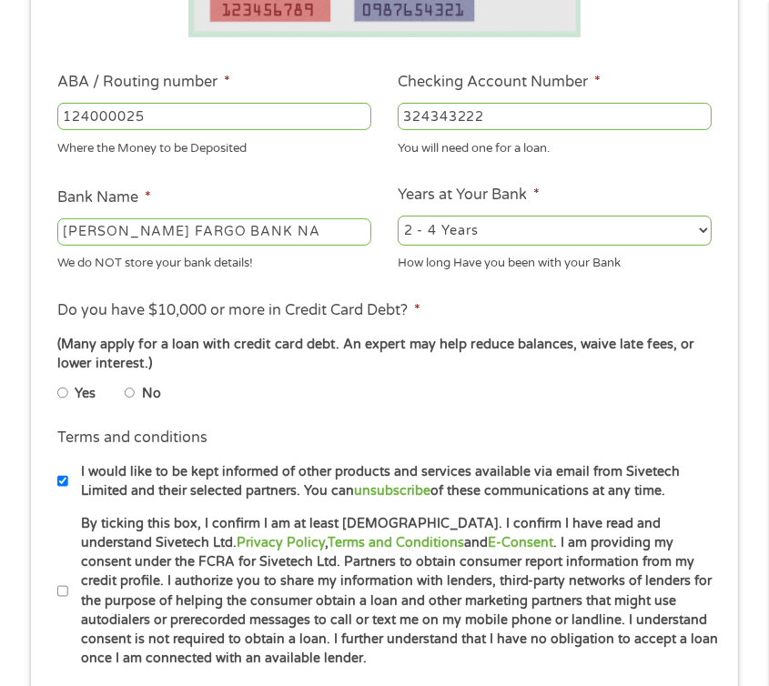
scroll to position [478, 0]
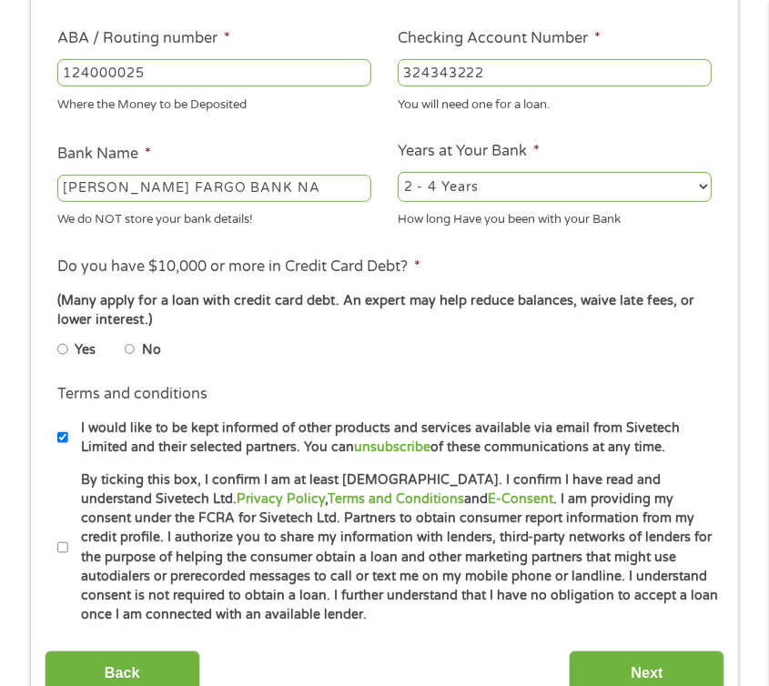
type input "324343222"
click at [60, 545] on input "By ticking this box, I confirm I am at least 18 years old. I confirm I have rea…" at bounding box center [62, 548] width 11 height 22
checkbox input "true"
click at [62, 439] on input "I would like to be kept informed of other products and services available via e…" at bounding box center [62, 438] width 11 height 22
checkbox input "false"
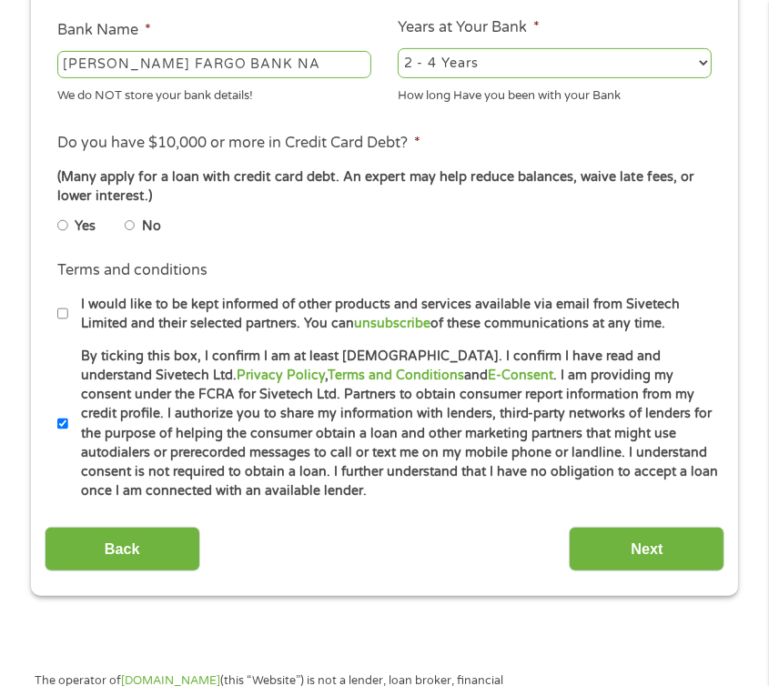
scroll to position [660, 0]
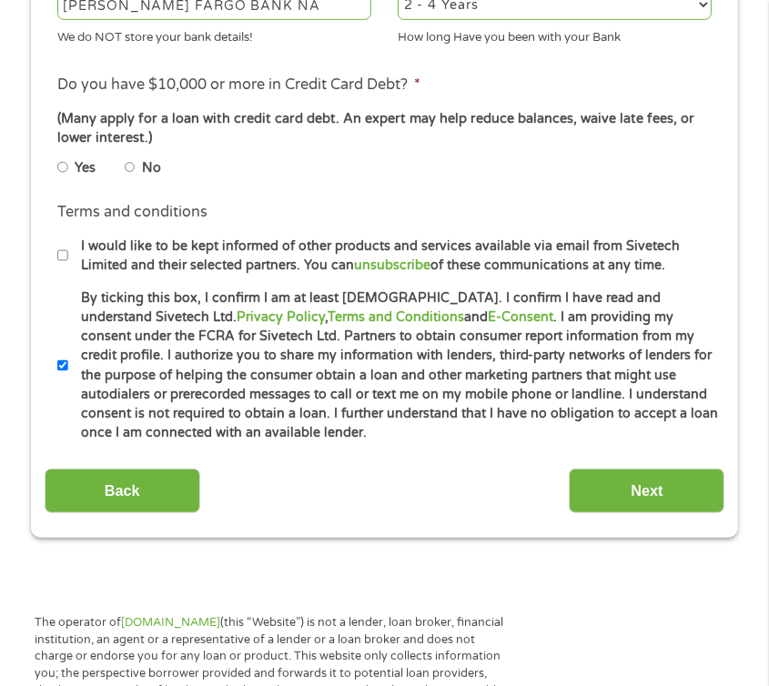
click at [131, 167] on input "No" at bounding box center [130, 168] width 11 height 22
radio input "true"
click at [635, 502] on input "Next" at bounding box center [647, 491] width 156 height 45
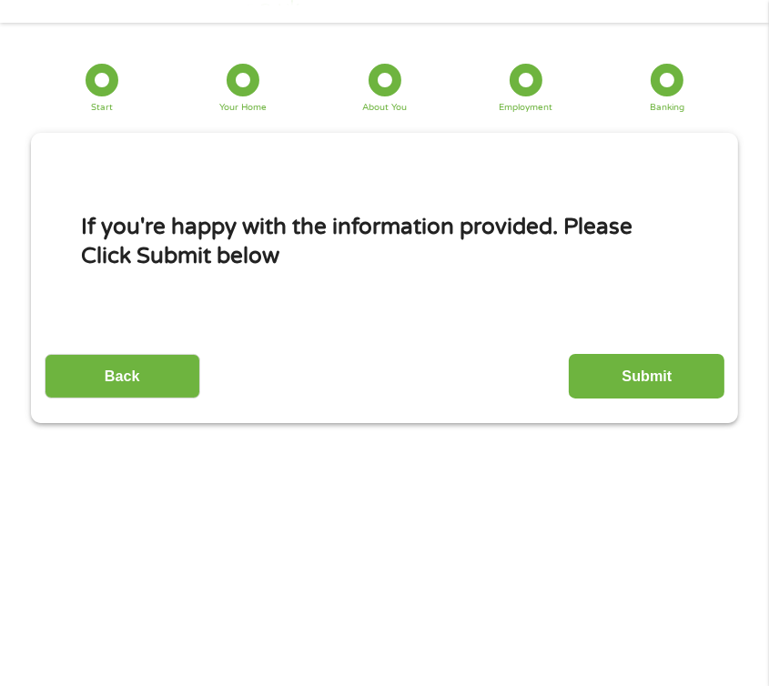
scroll to position [23, 0]
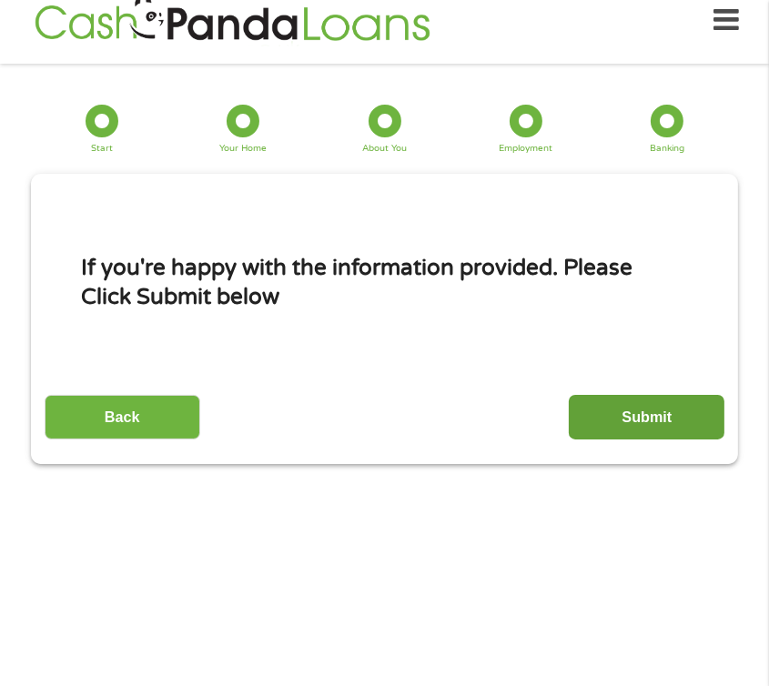
click at [664, 420] on input "Submit" at bounding box center [647, 417] width 156 height 45
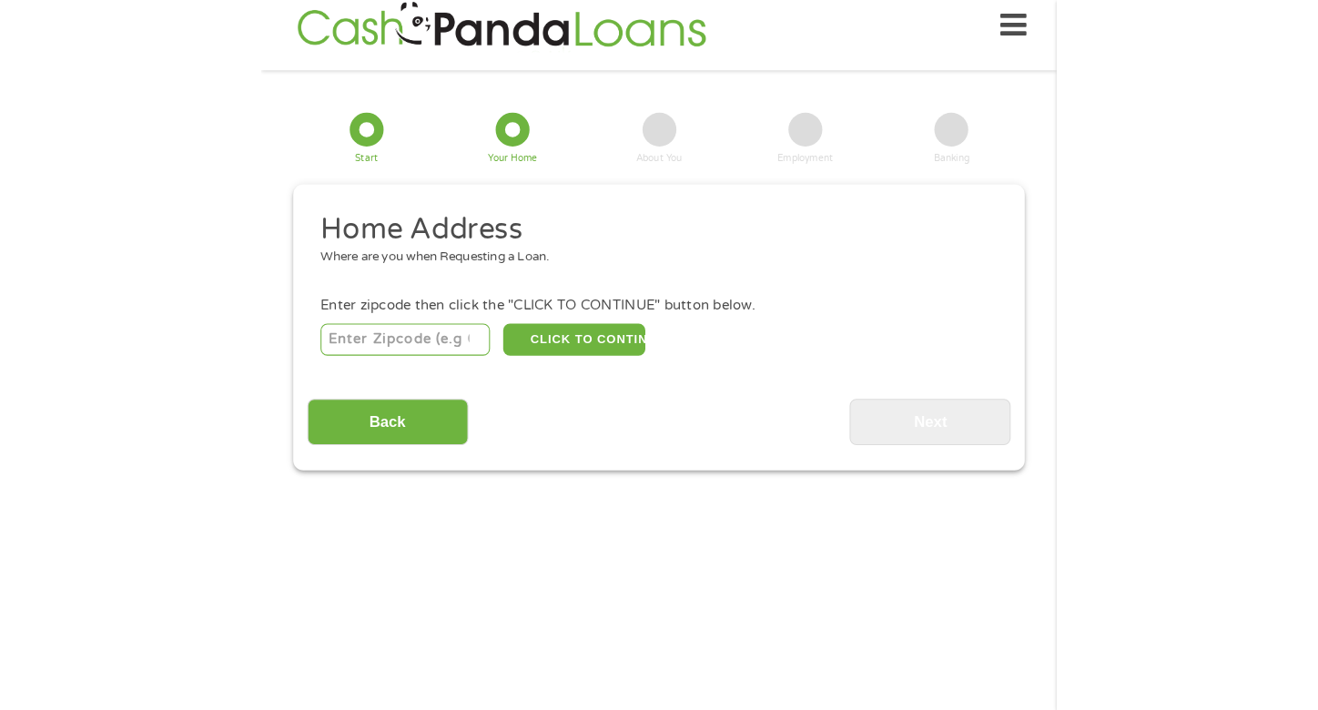
scroll to position [23, 0]
